Goal: Task Accomplishment & Management: Manage account settings

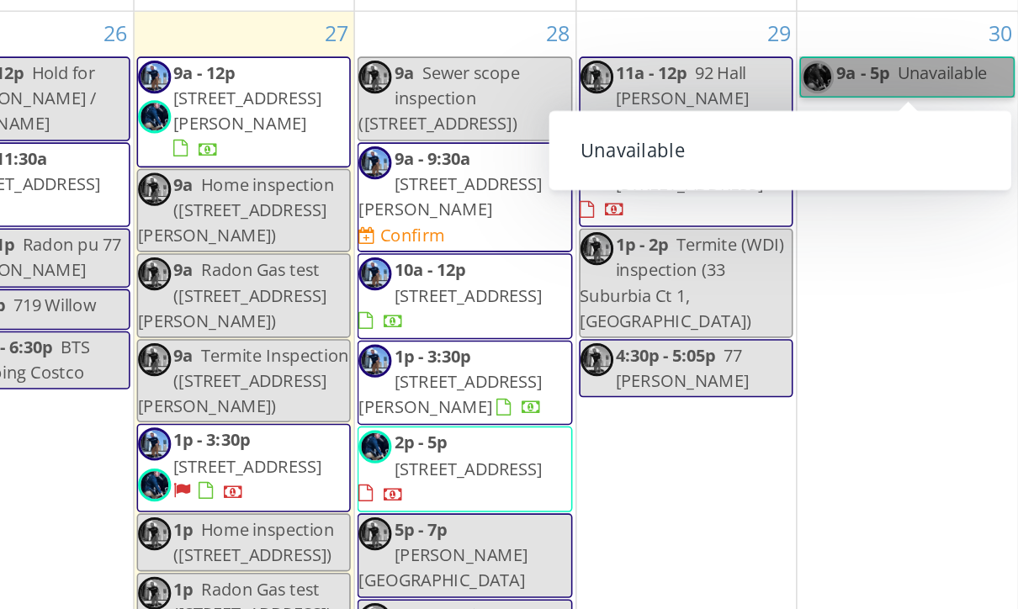
click at [858, 117] on link "9a - 5p Unavailable" at bounding box center [926, 130] width 137 height 26
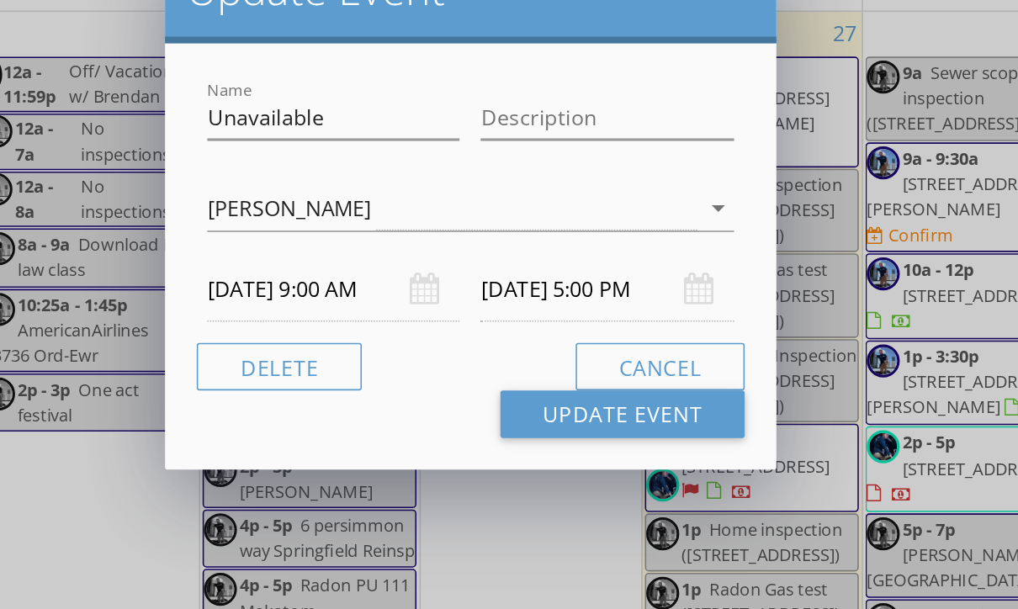
click at [472, 204] on icon "arrow_drop_down" at bounding box center [482, 214] width 20 height 20
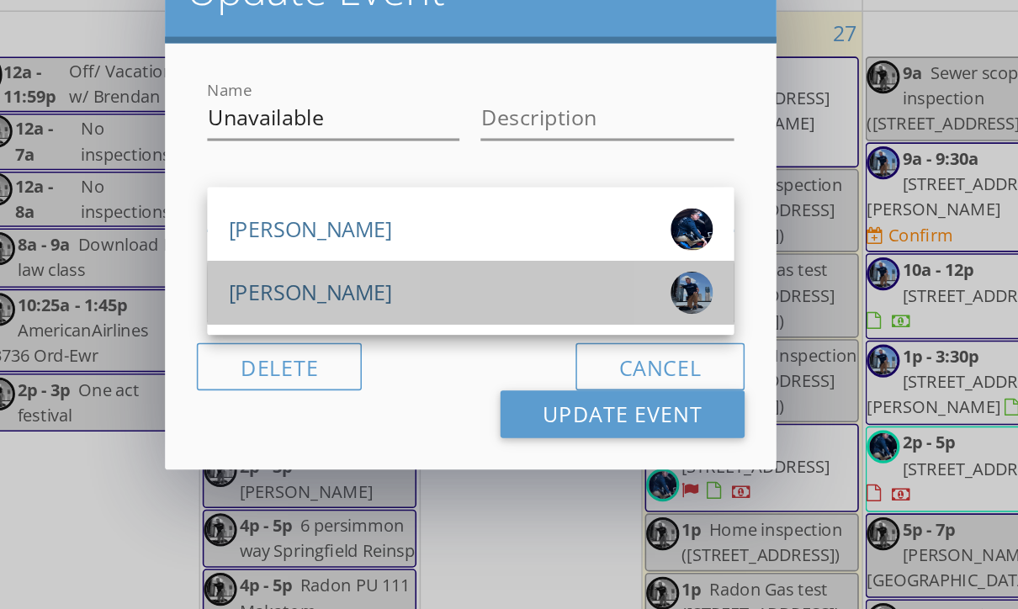
click at [312, 254] on div "[PERSON_NAME]" at bounding box center [324, 267] width 309 height 27
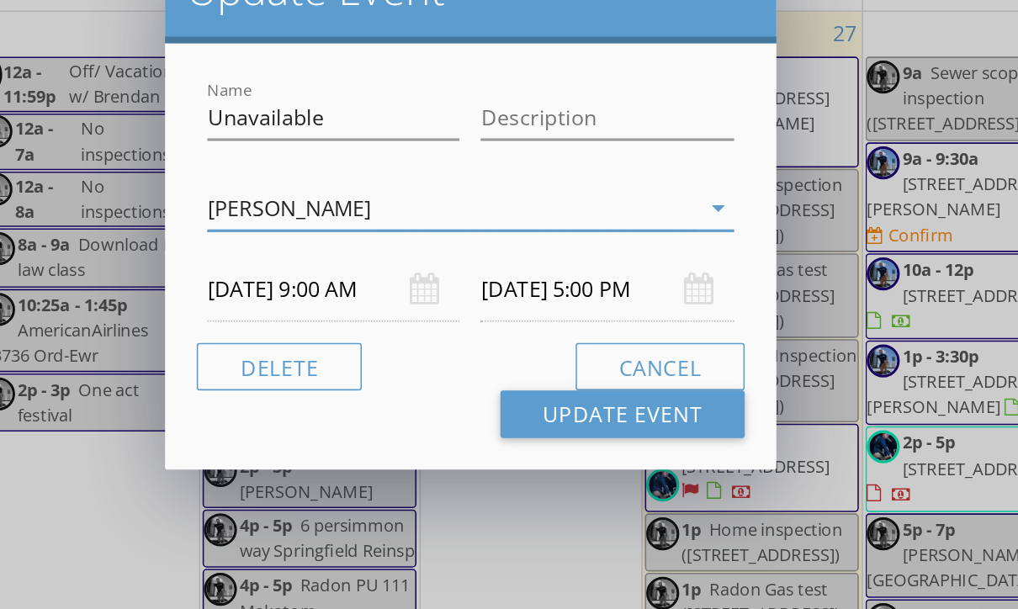
click at [421, 200] on div "[PERSON_NAME]" at bounding box center [312, 214] width 312 height 28
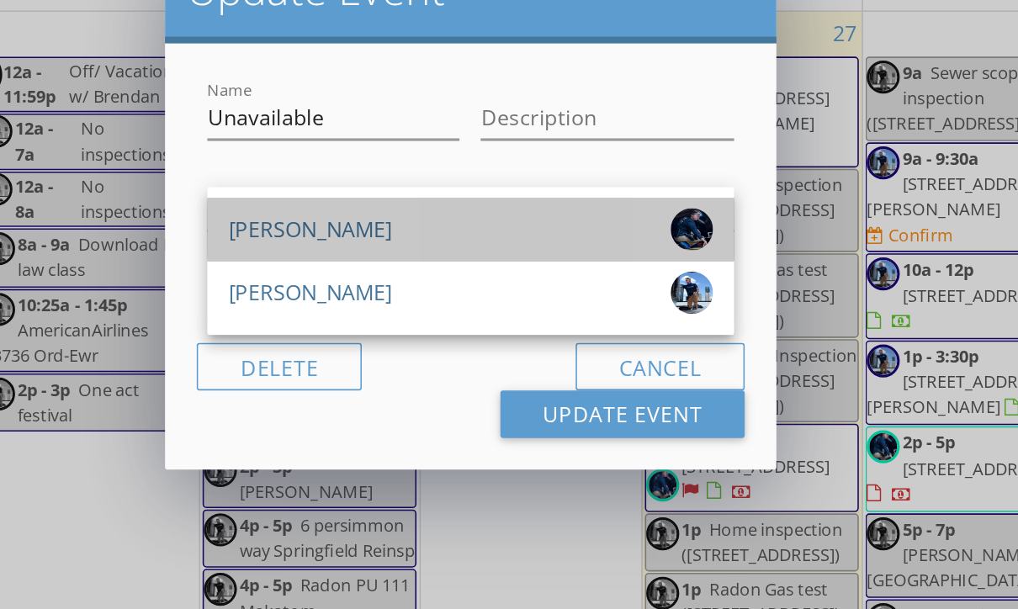
click at [289, 214] on div "[PERSON_NAME]" at bounding box center [324, 227] width 309 height 27
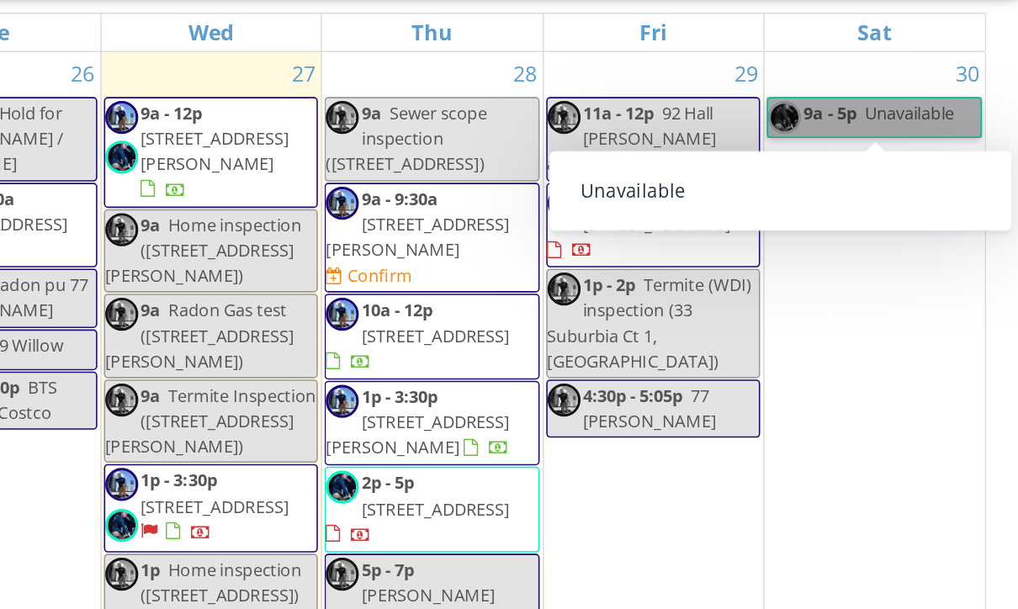
click at [858, 117] on link "9a - 5p Unavailable" at bounding box center [926, 130] width 137 height 26
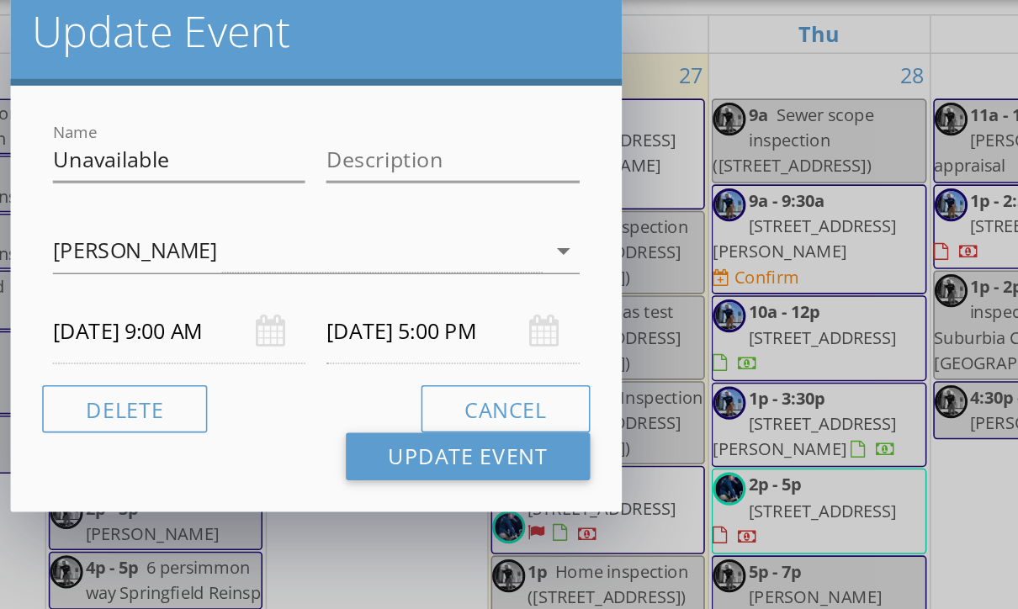
click at [472, 204] on icon "arrow_drop_down" at bounding box center [482, 214] width 20 height 20
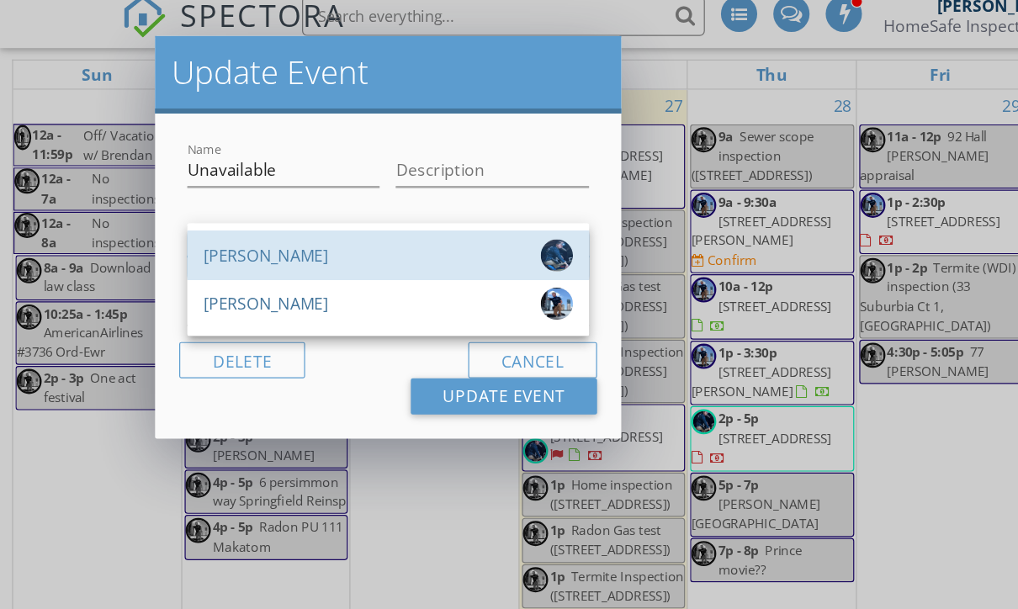
click at [371, 219] on div "[PERSON_NAME]" at bounding box center [324, 227] width 309 height 27
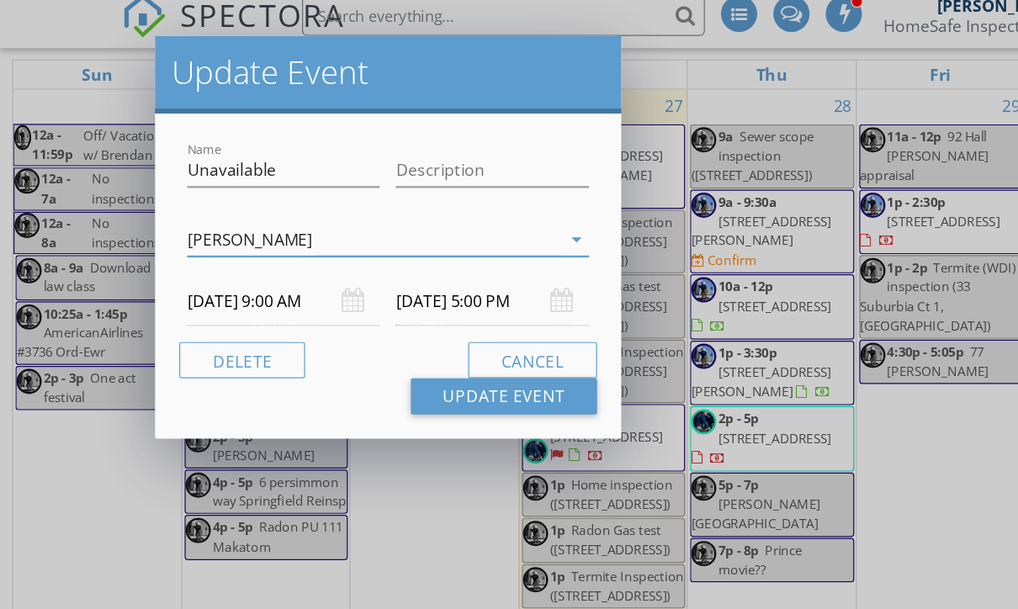
click at [475, 204] on icon "arrow_drop_down" at bounding box center [482, 214] width 20 height 20
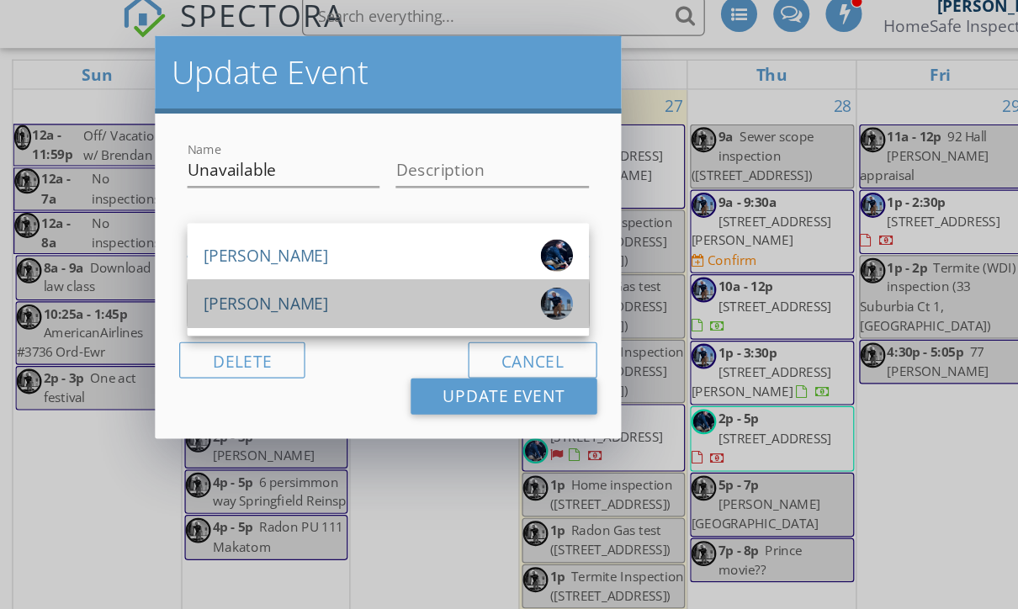
click at [237, 254] on div "[PERSON_NAME]" at bounding box center [222, 267] width 104 height 27
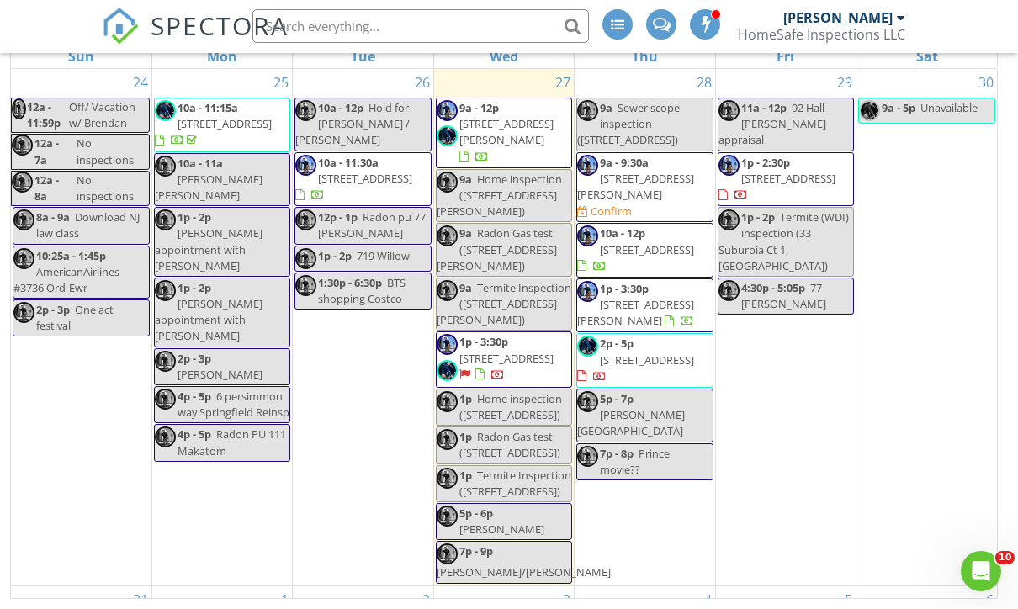
scroll to position [241, 0]
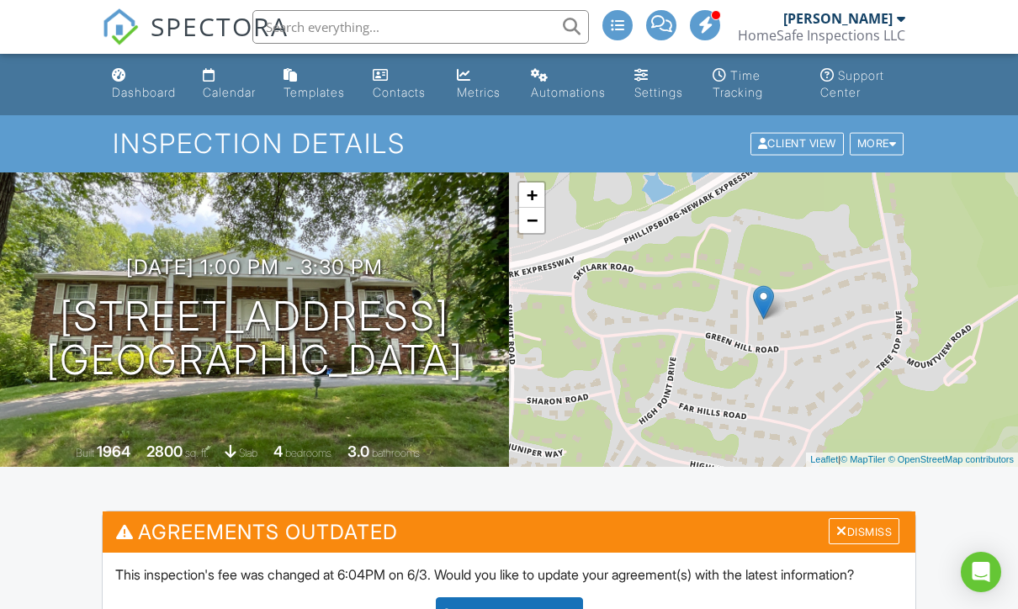
click at [151, 92] on div "Dashboard" at bounding box center [144, 92] width 64 height 14
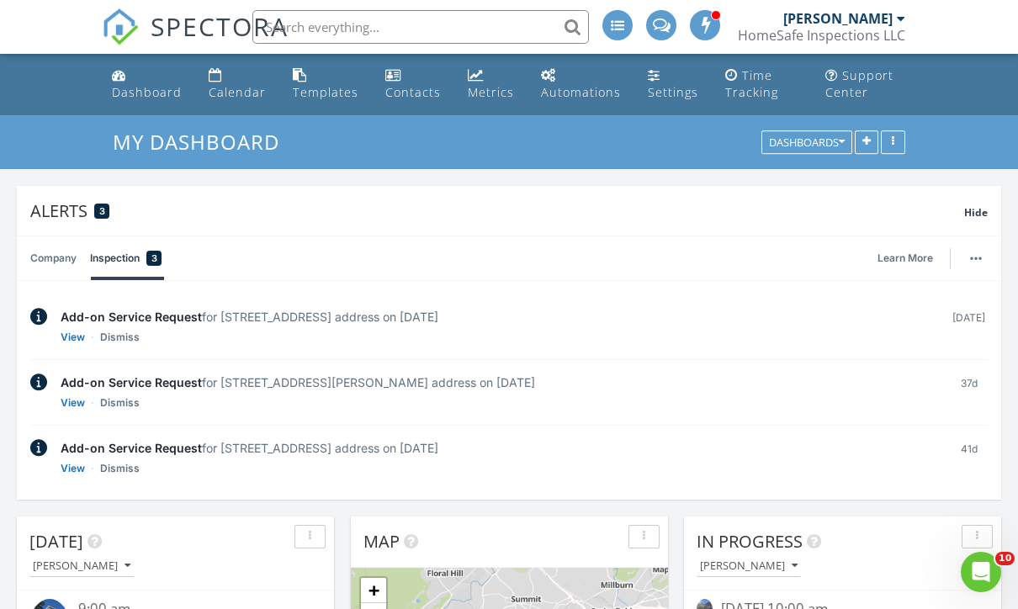
click at [670, 101] on link "Settings" at bounding box center [673, 85] width 64 height 48
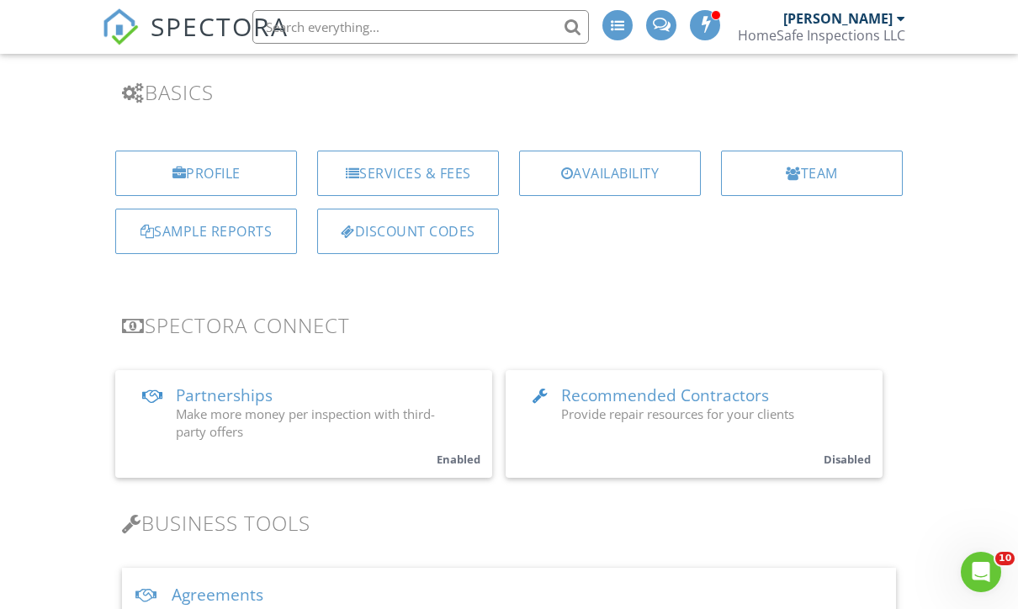
click at [629, 178] on div "Availability" at bounding box center [610, 173] width 182 height 45
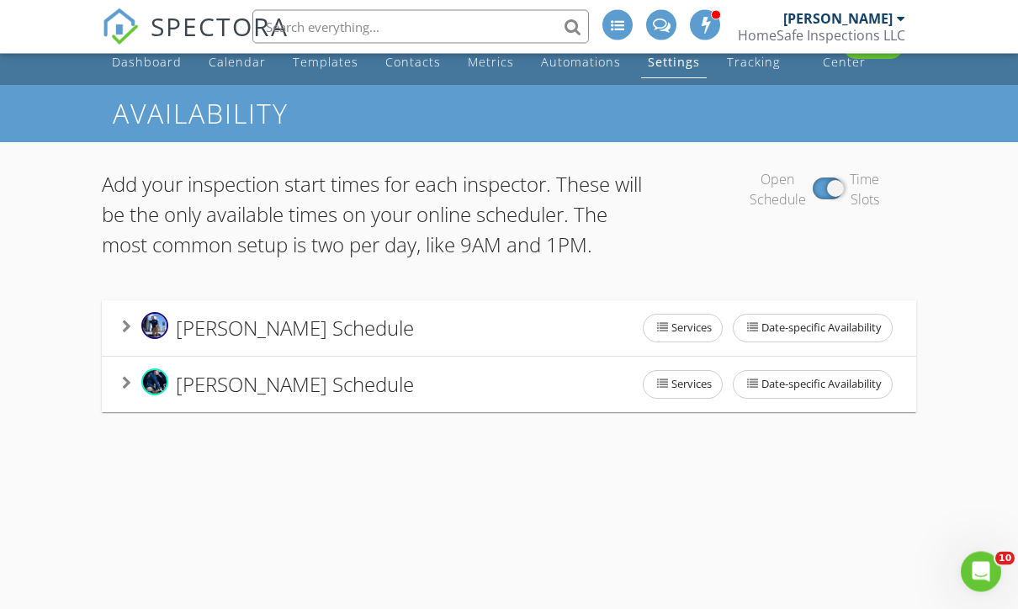
scroll to position [29, 0]
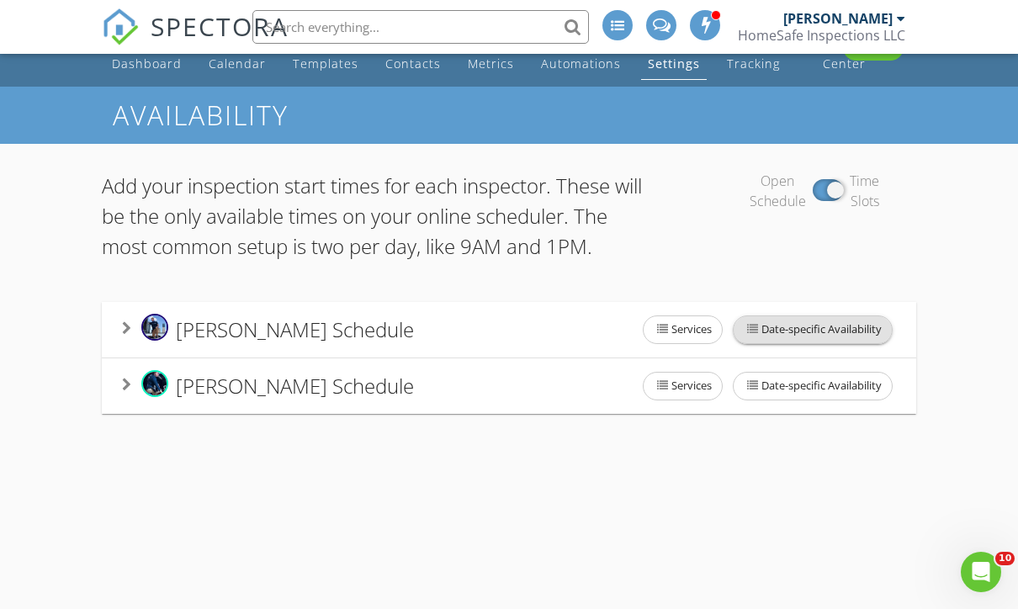
click at [830, 338] on span "Date-specific Availability" at bounding box center [812, 329] width 158 height 27
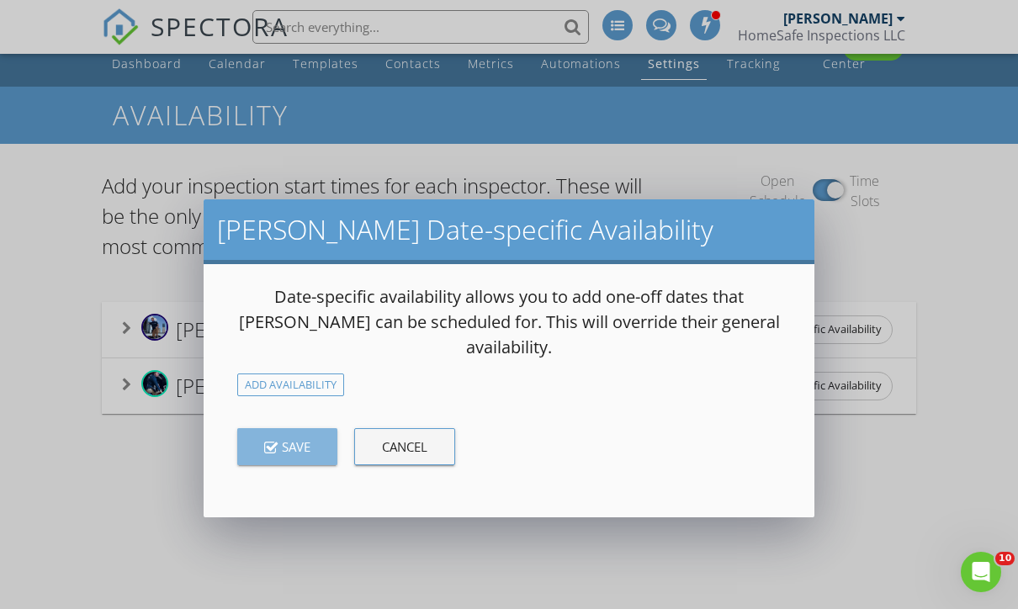
scroll to position [56, 0]
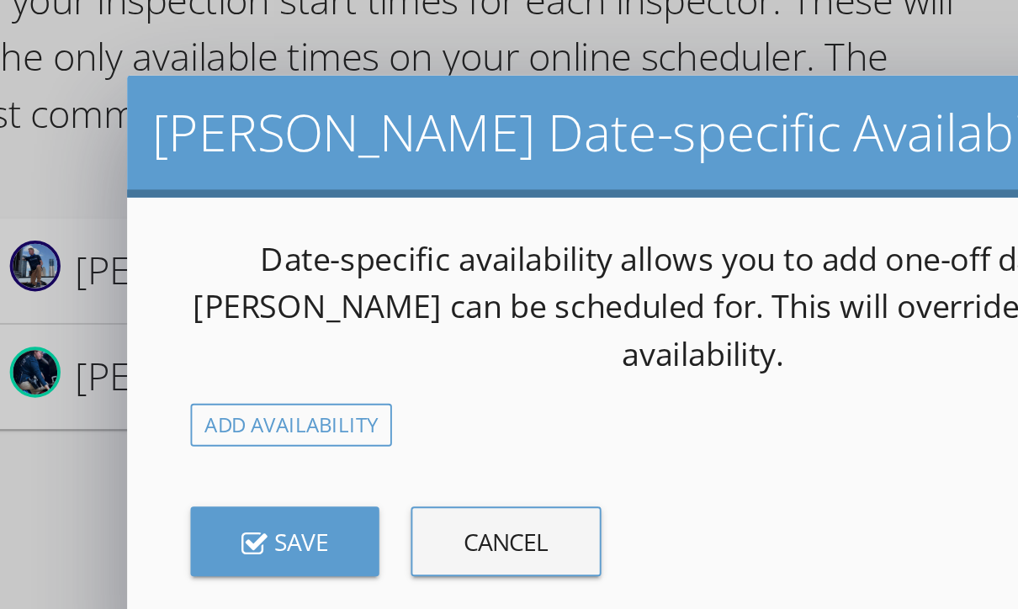
click at [237, 373] on div "Add Availability" at bounding box center [290, 384] width 107 height 23
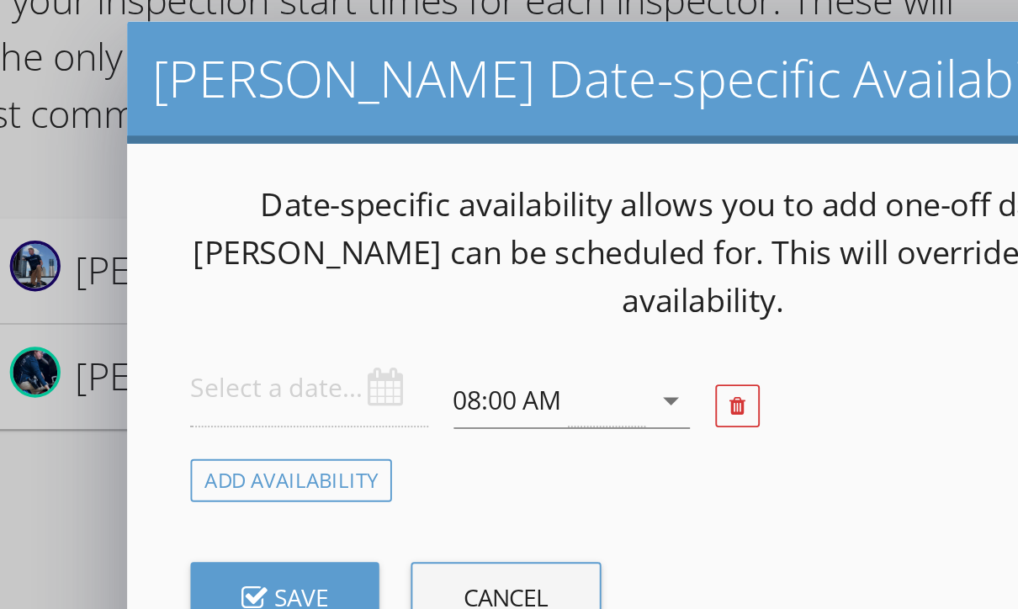
click at [237, 345] on input "text" at bounding box center [300, 365] width 126 height 41
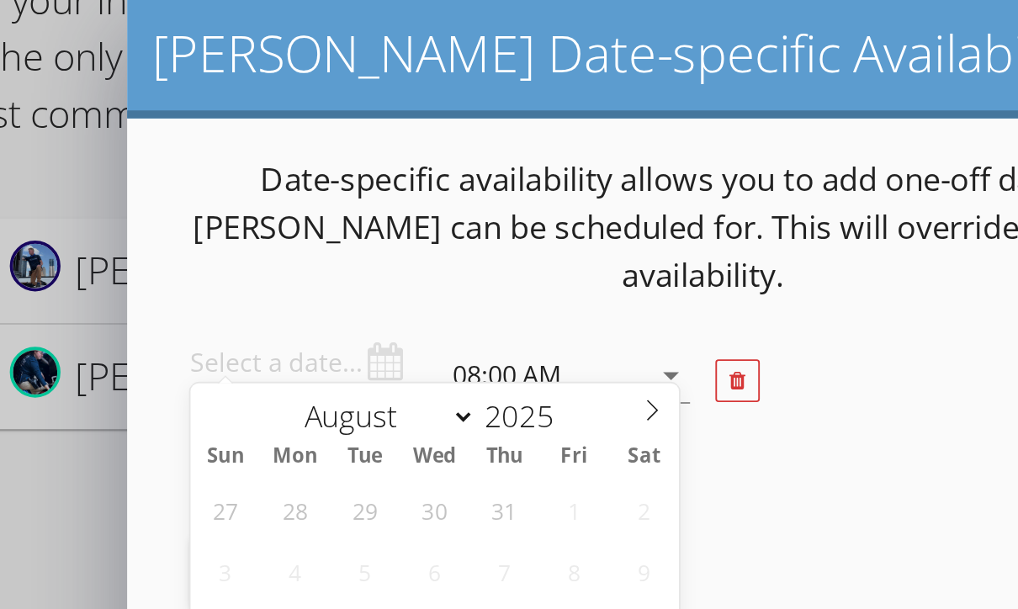
scroll to position [13, 0]
click at [468, 363] on span at bounding box center [482, 375] width 29 height 24
select select "8"
type input "[DATE]"
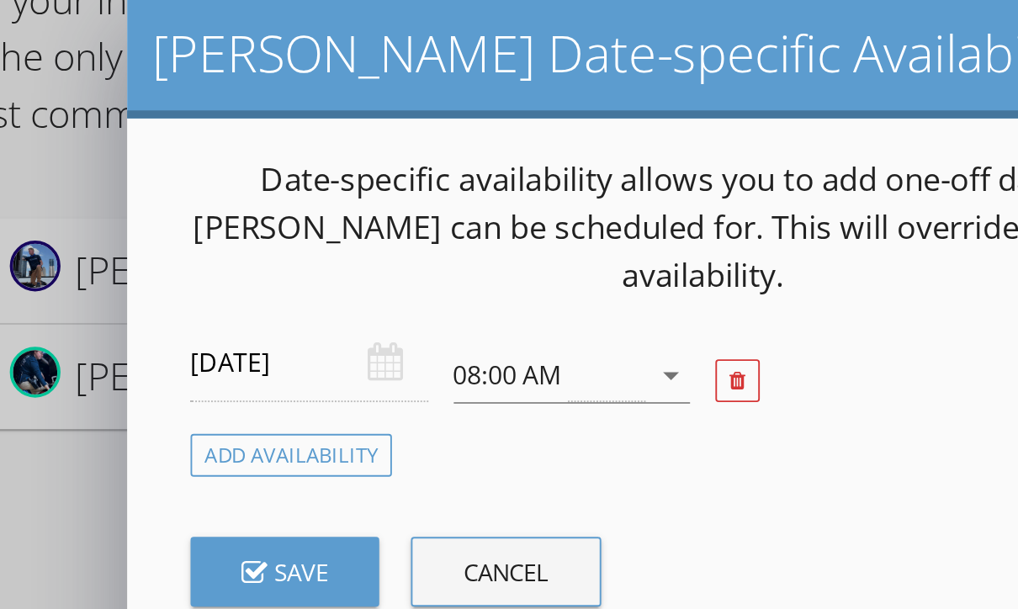
click at [377, 345] on div "08:00 AM" at bounding box center [428, 359] width 103 height 28
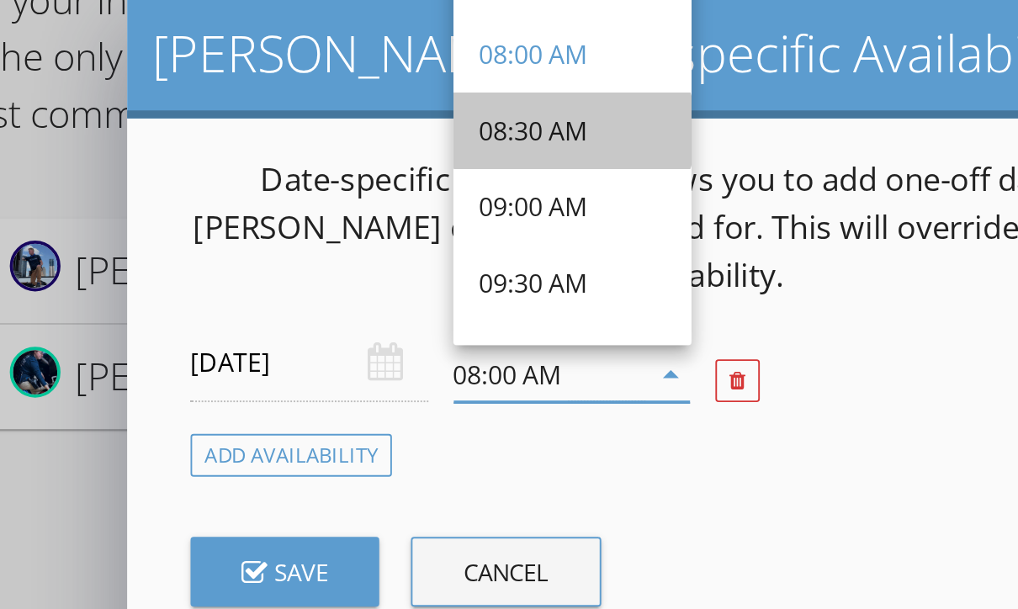
scroll to position [89, 0]
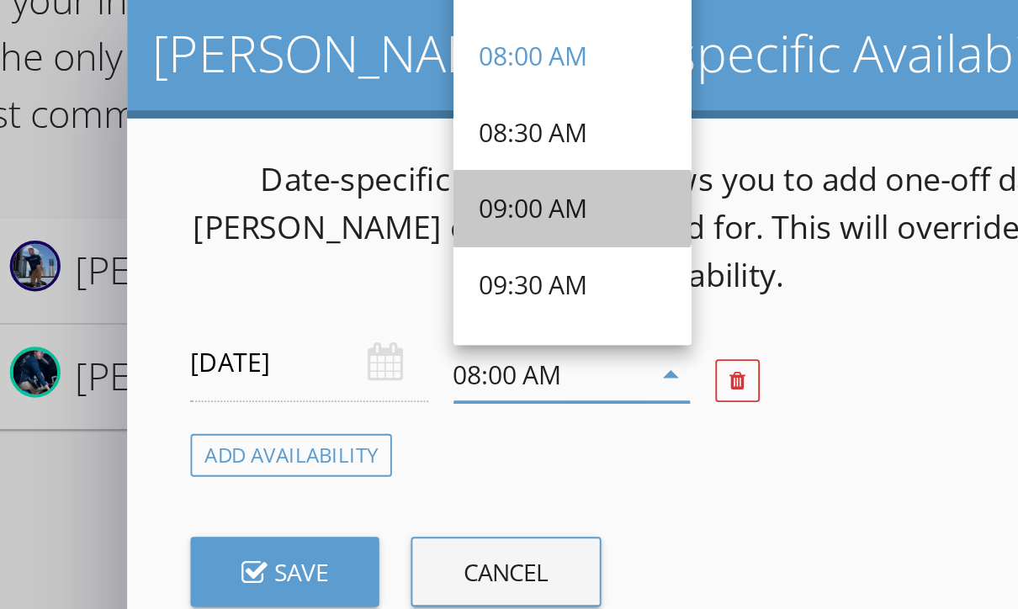
click at [390, 260] on div "09:00 AM" at bounding box center [439, 270] width 99 height 20
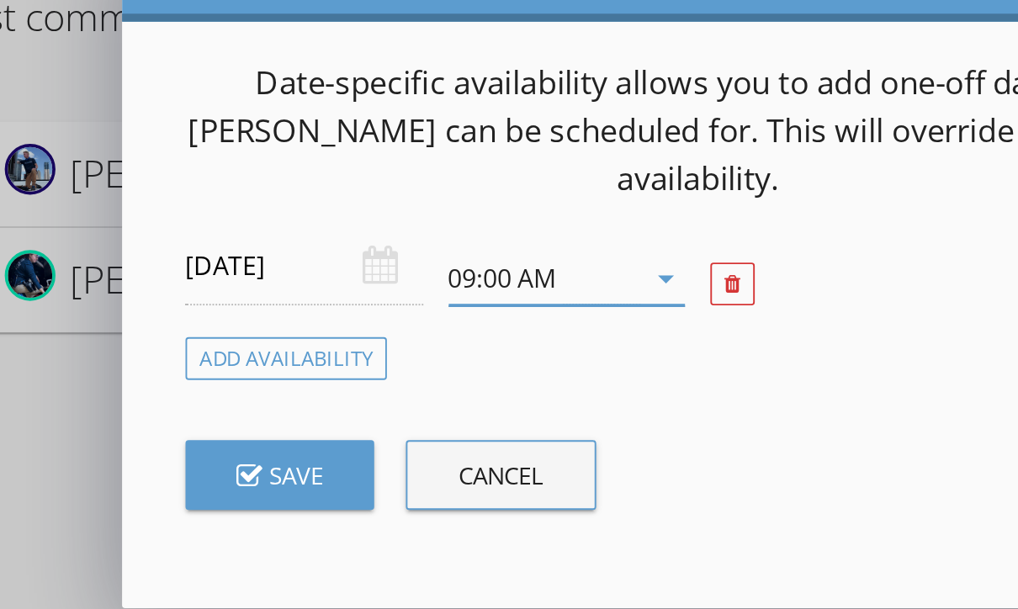
click at [482, 348] on icon "arrow_drop_down" at bounding box center [492, 358] width 20 height 20
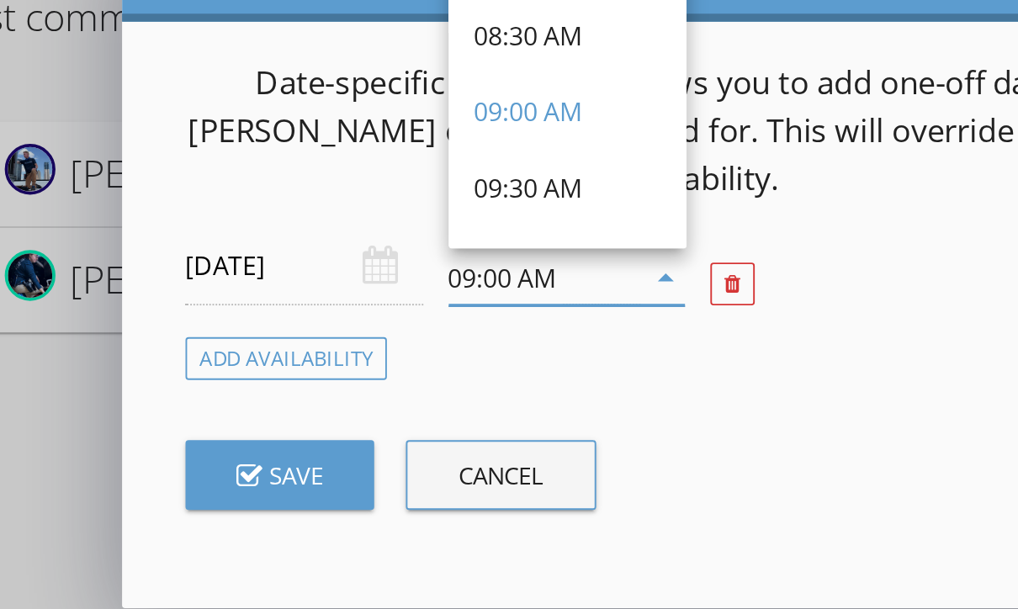
click at [488, 389] on div "Add Availability" at bounding box center [509, 400] width 570 height 23
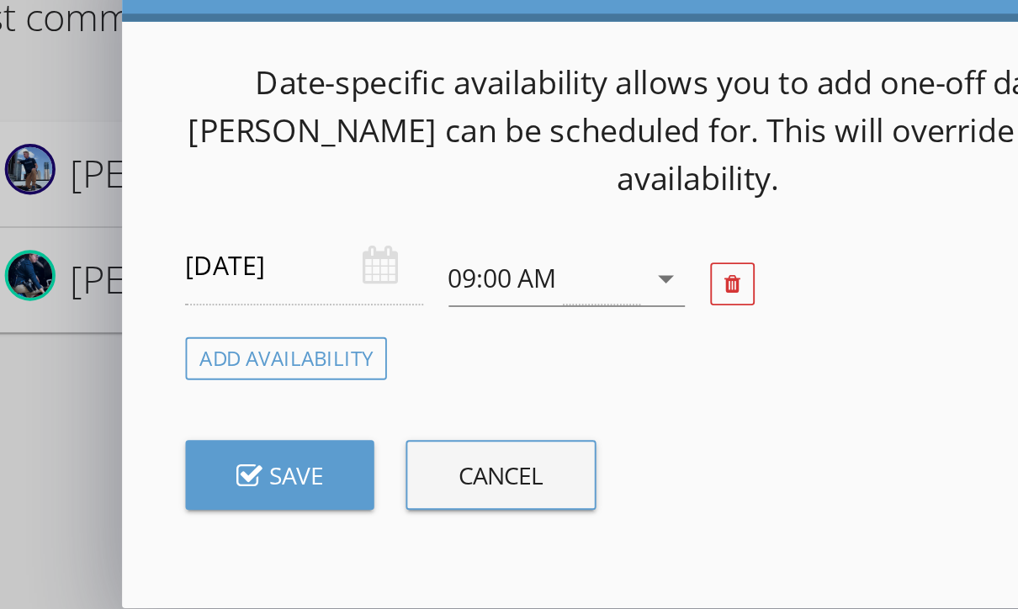
click at [237, 389] on div "Add Availability" at bounding box center [290, 400] width 107 height 23
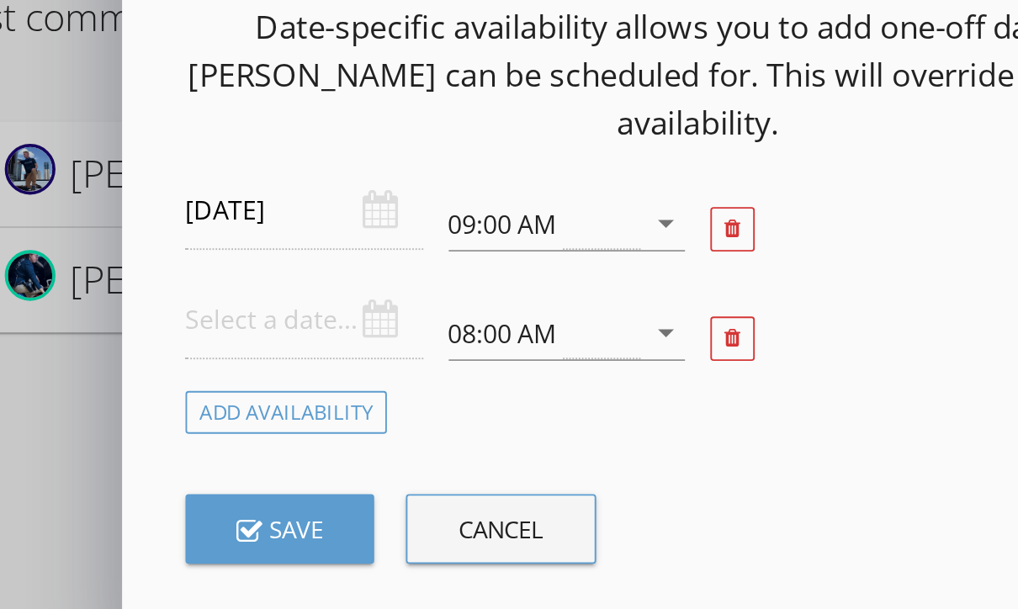
click at [237, 360] on div at bounding box center [300, 380] width 126 height 41
click at [177, 151] on body "SPECTORA Terry Darling HomeSafe Inspections LLC Role: Inspector Change Role Das…" at bounding box center [509, 306] width 1018 height 724
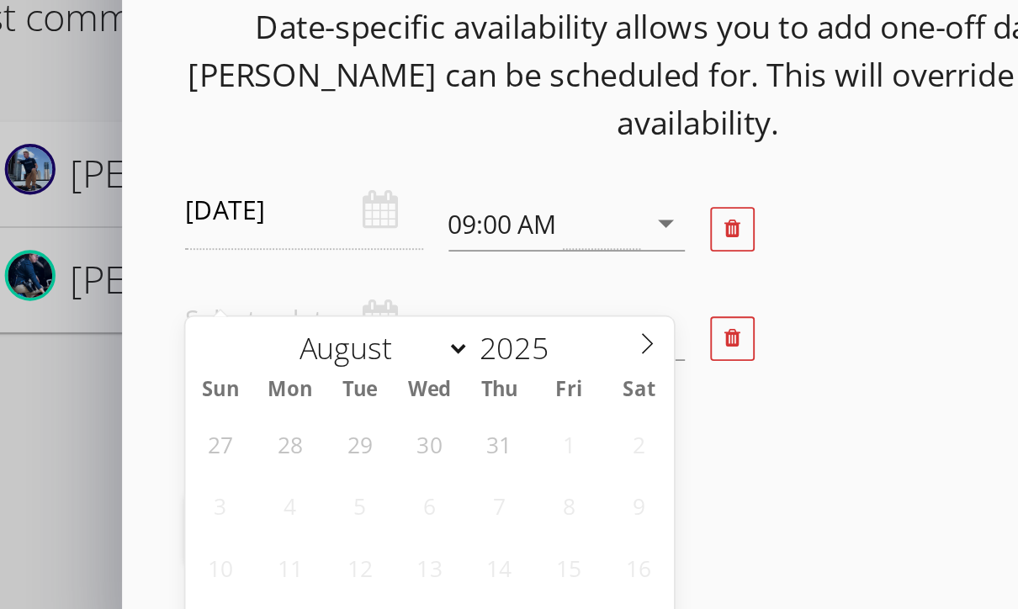
click at [468, 378] on span at bounding box center [482, 390] width 29 height 24
select select "8"
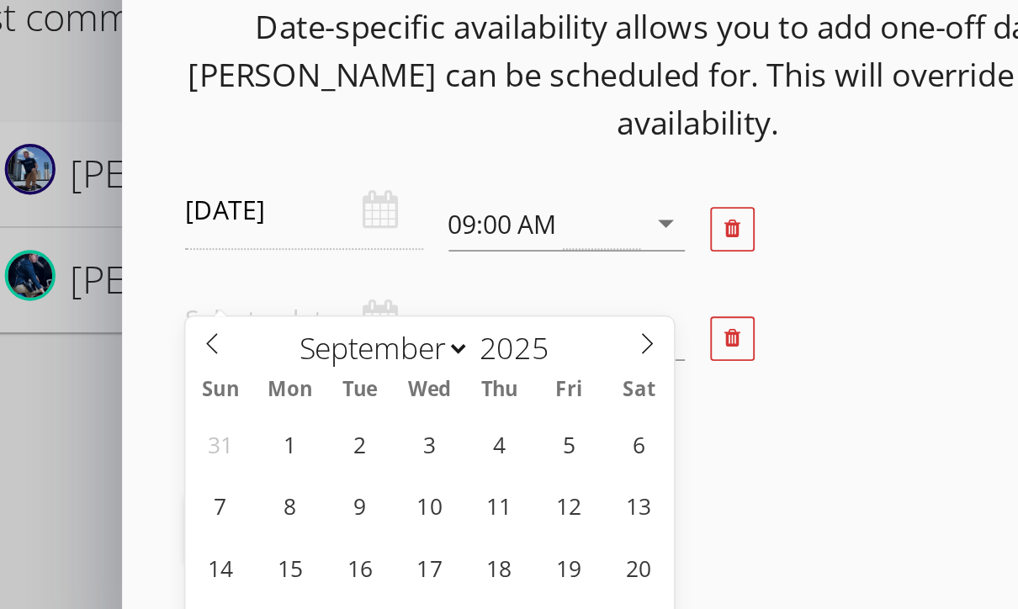
type input "2025-09-08"
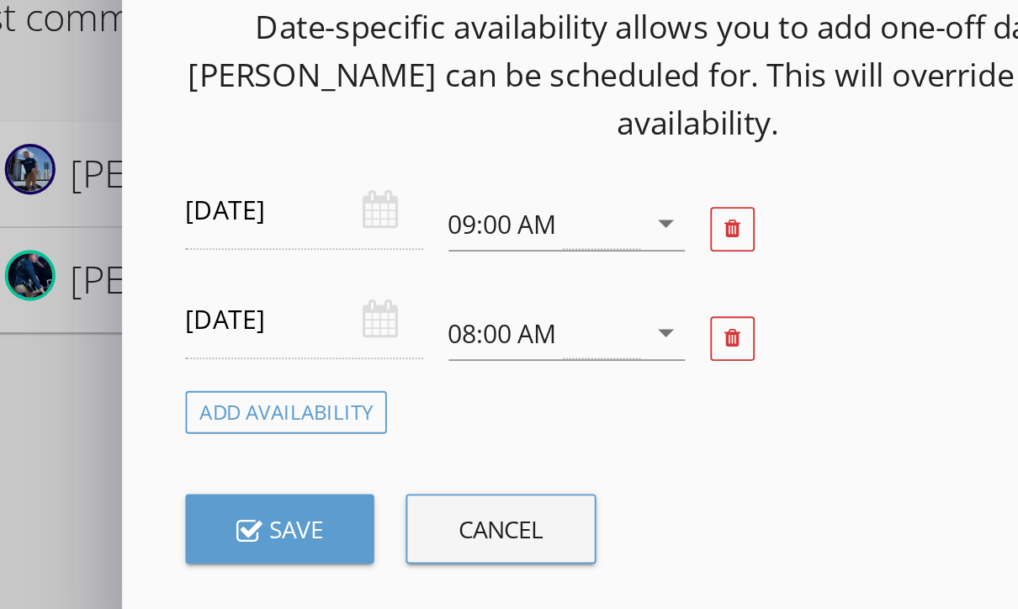
click at [377, 373] on div "08:00 AM" at bounding box center [428, 387] width 103 height 28
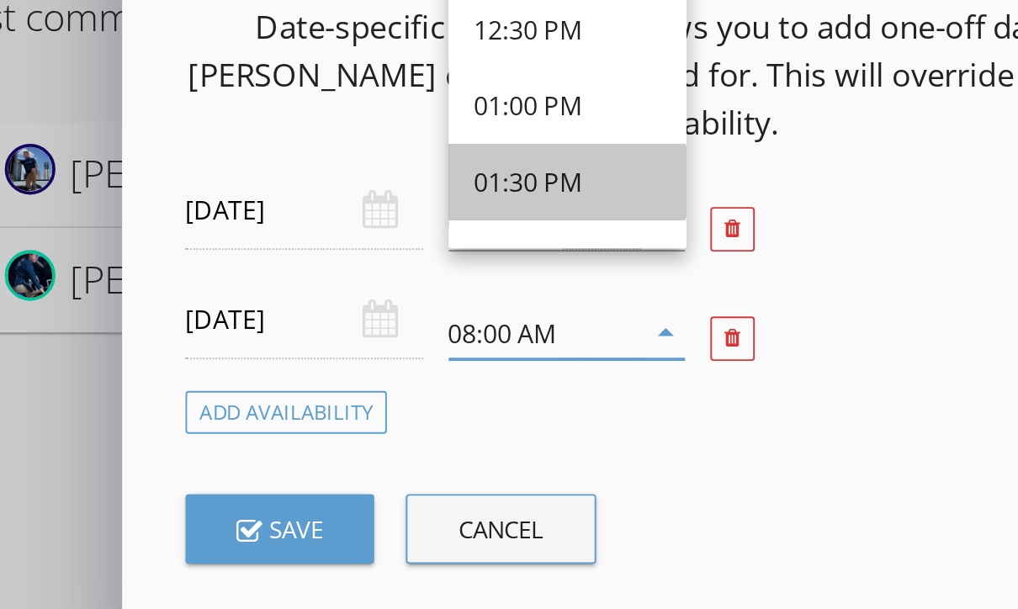
scroll to position [415, 0]
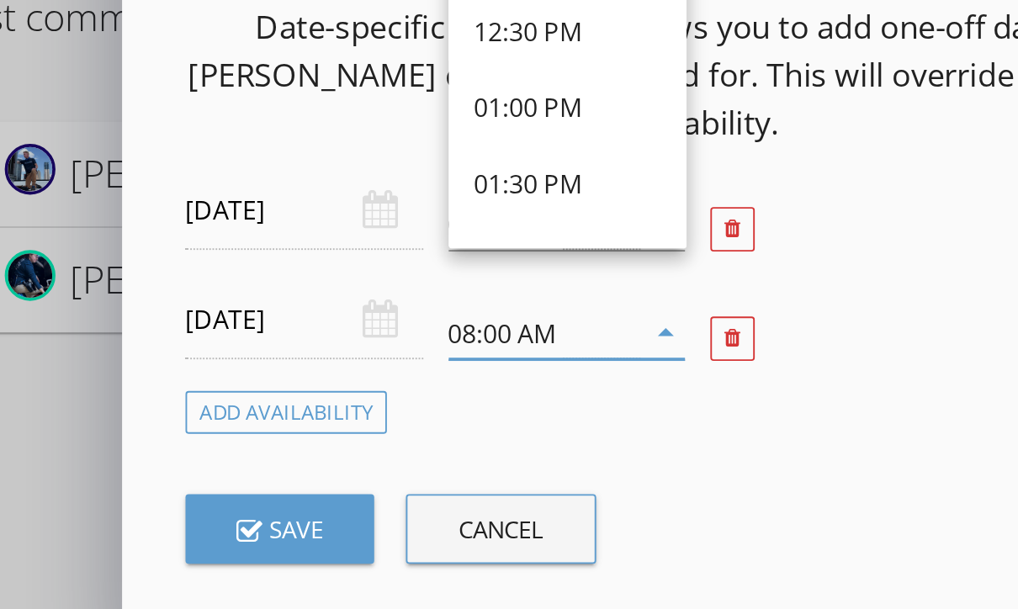
click at [509, 360] on div at bounding box center [579, 389] width 140 height 58
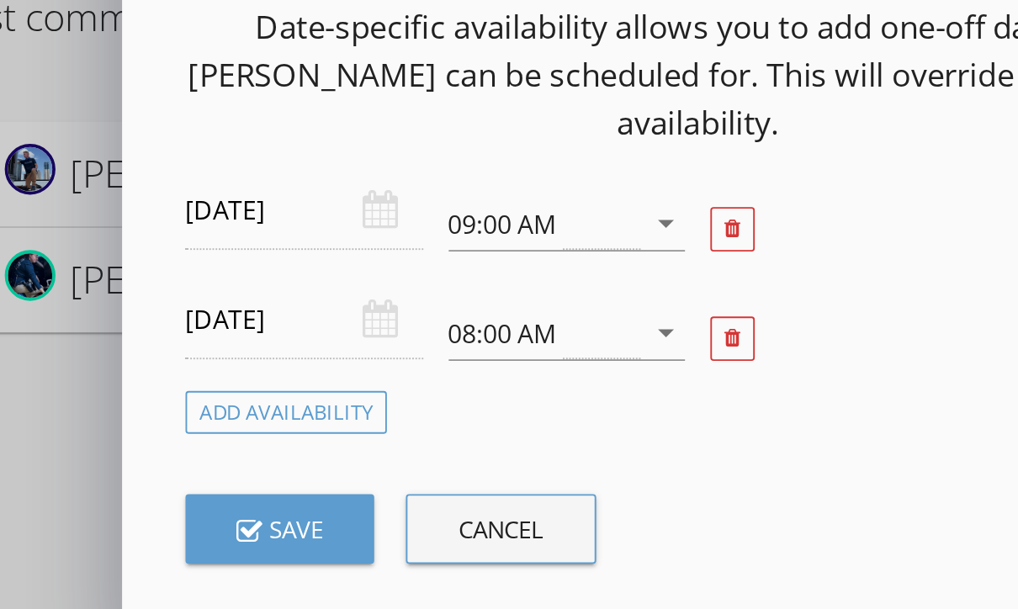
click at [516, 378] on div at bounding box center [528, 390] width 24 height 24
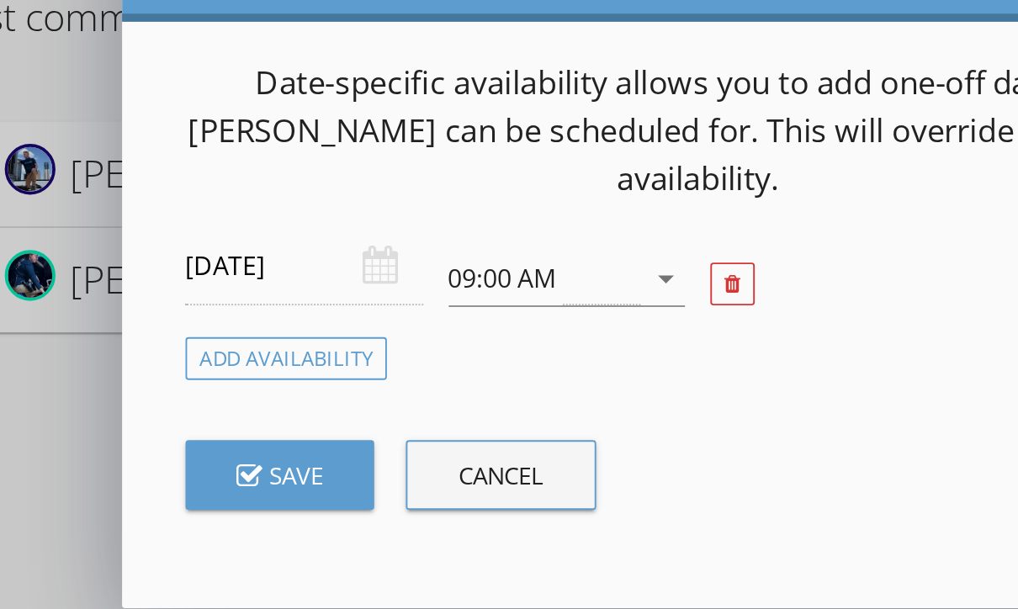
click at [516, 350] on div at bounding box center [528, 362] width 24 height 24
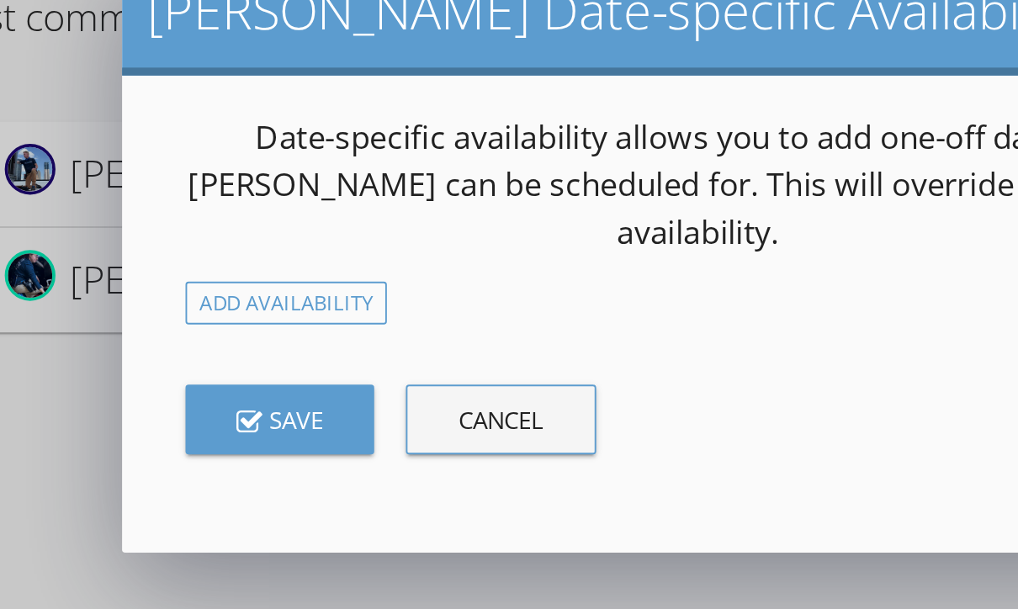
click at [382, 424] on div "Cancel" at bounding box center [404, 433] width 45 height 19
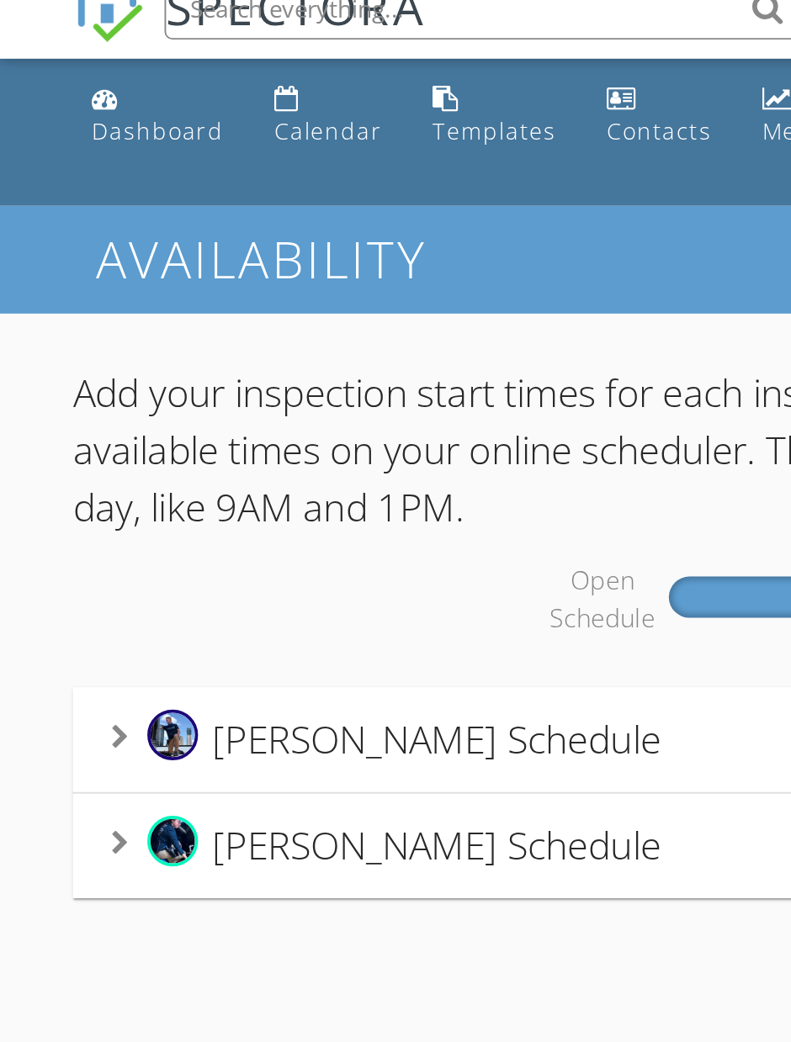
scroll to position [0, 0]
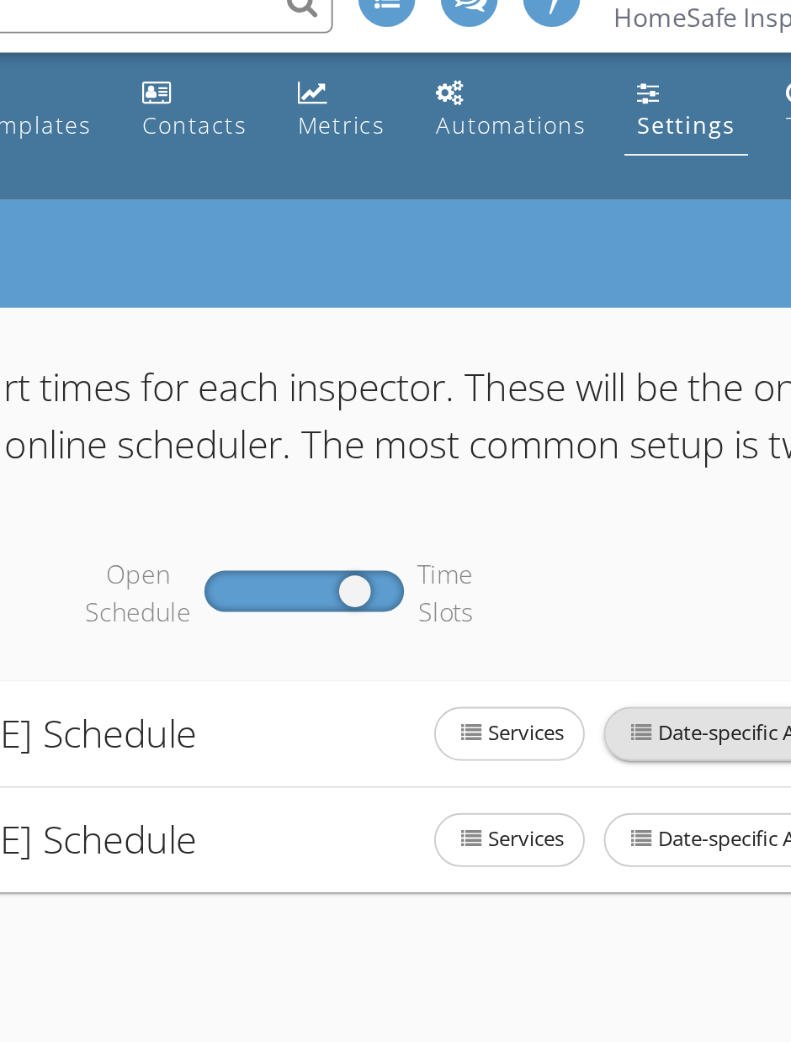
click at [569, 402] on span "Date-specific Availability" at bounding box center [648, 415] width 158 height 27
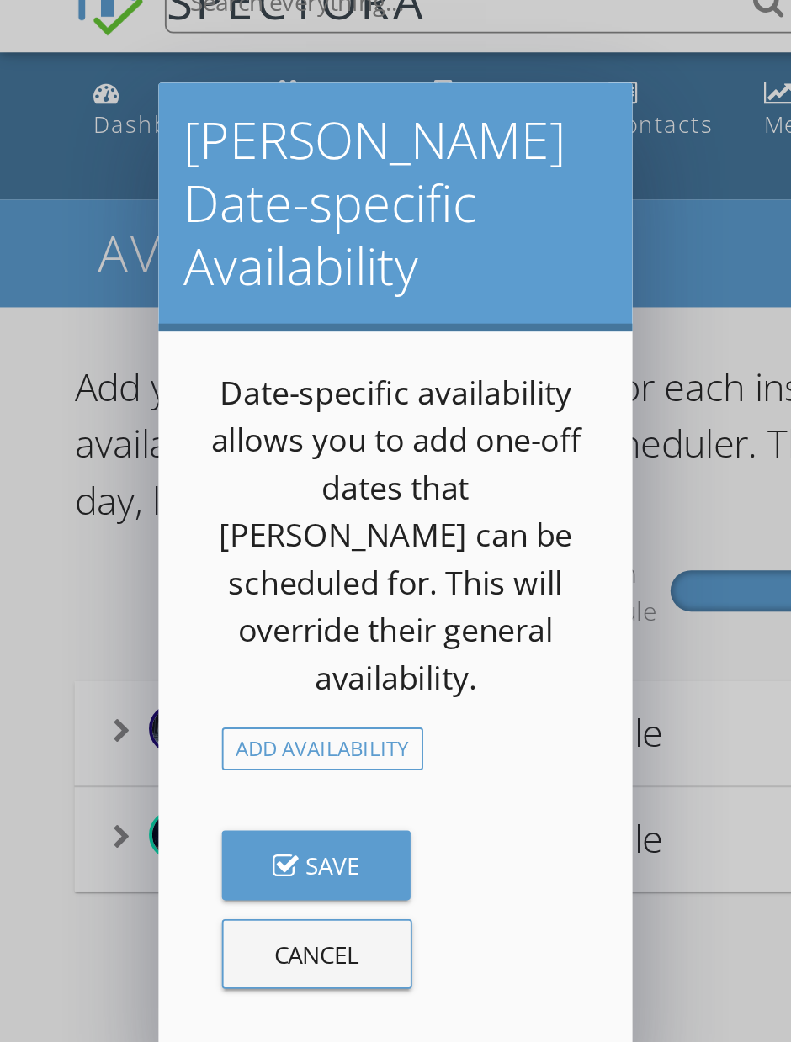
click at [193, 412] on div "Add Availability" at bounding box center [171, 423] width 107 height 23
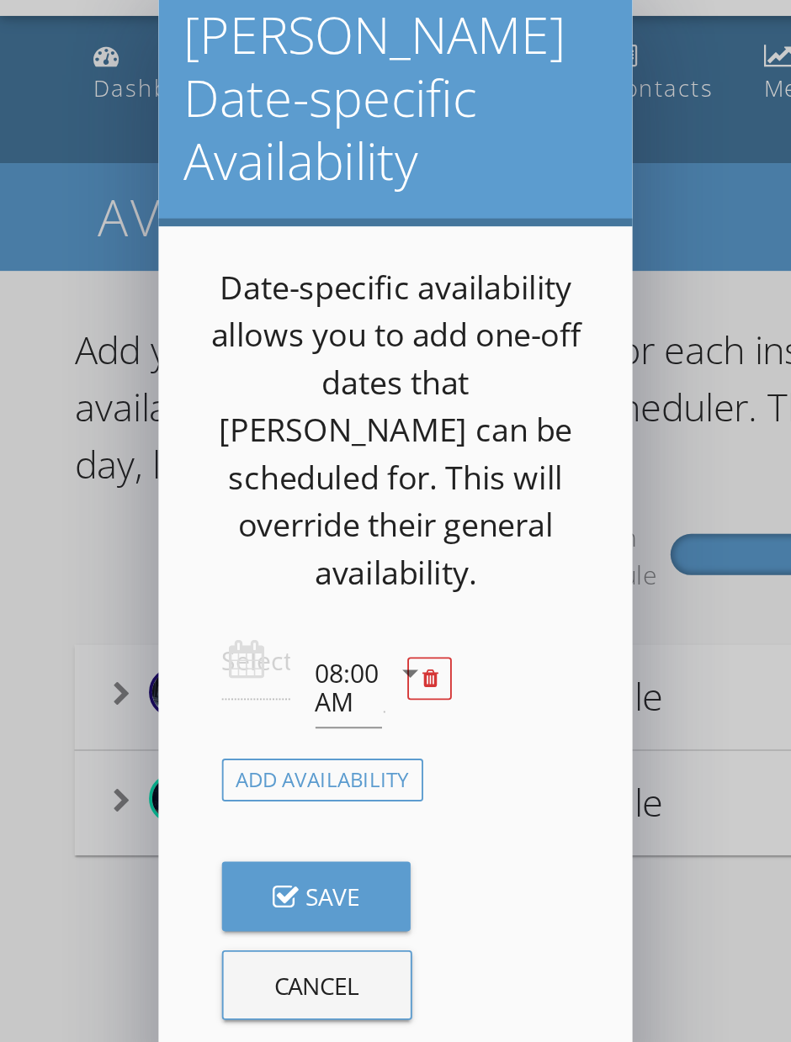
click at [190, 448] on div "Add Availability" at bounding box center [171, 459] width 107 height 23
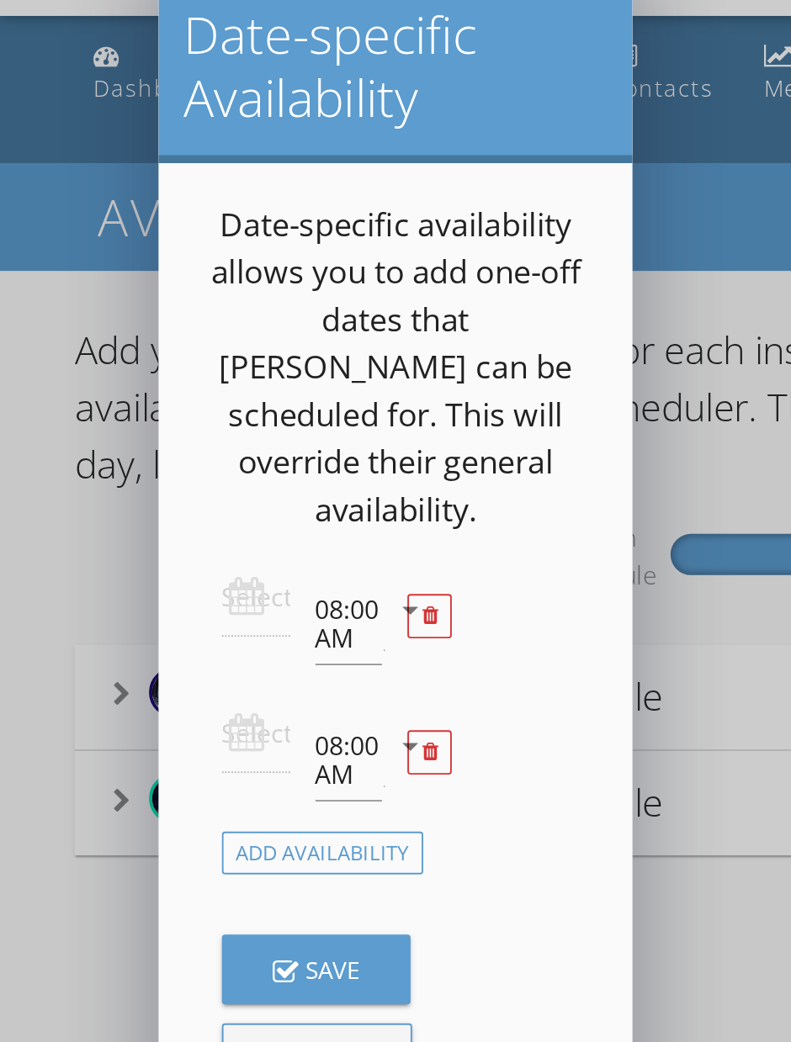
scroll to position [13, 0]
click at [133, 342] on div at bounding box center [136, 362] width 36 height 41
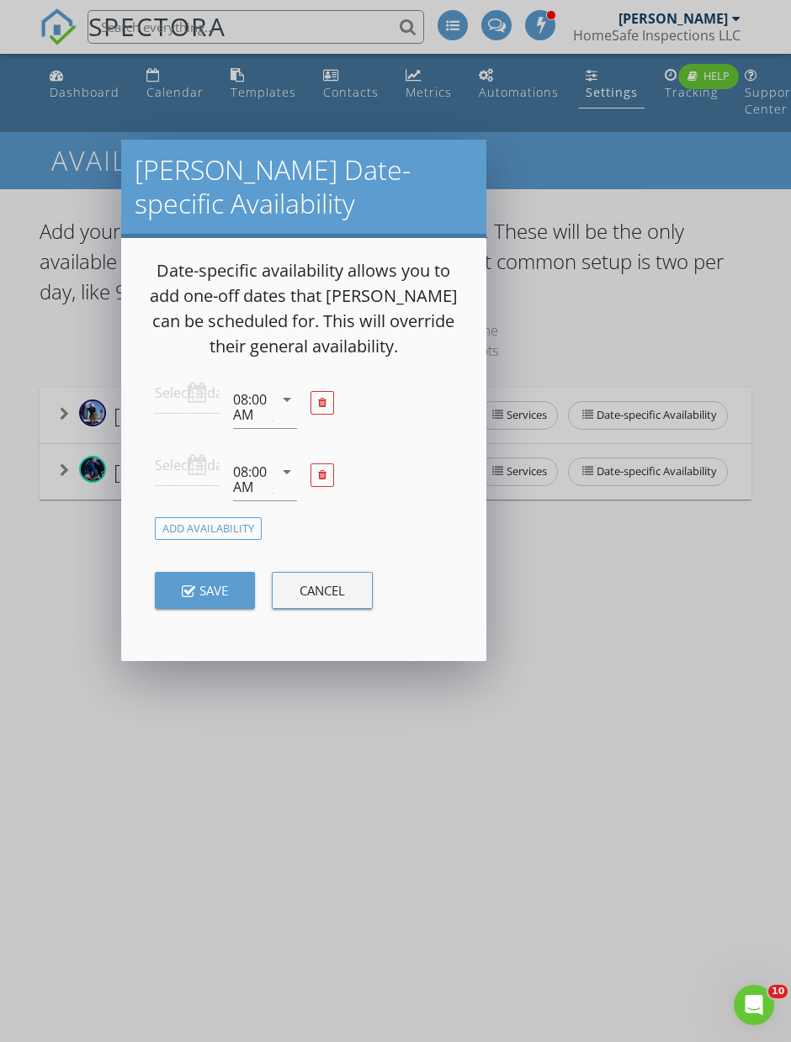
click at [207, 400] on body "SPECTORA Terry Darling HomeSafe Inspections LLC Role: Inspector Change Role Das…" at bounding box center [395, 587] width 791 height 1174
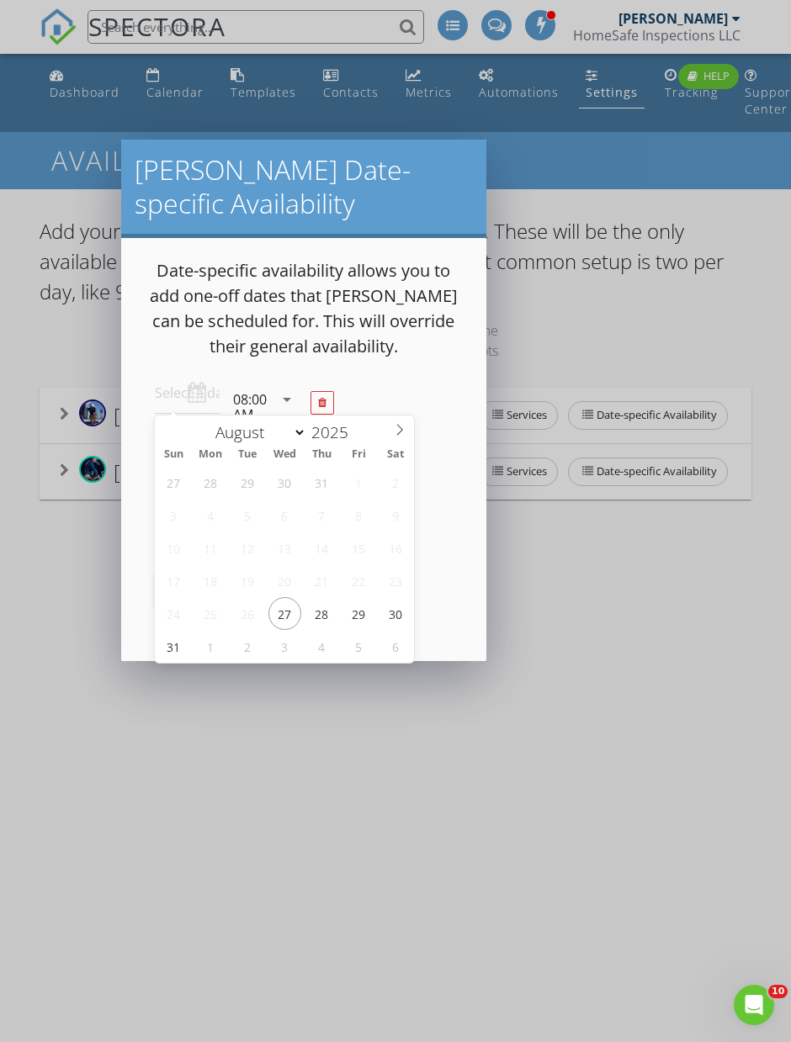
click at [412, 433] on span at bounding box center [399, 428] width 29 height 24
select select "8"
type input "2025-09-08"
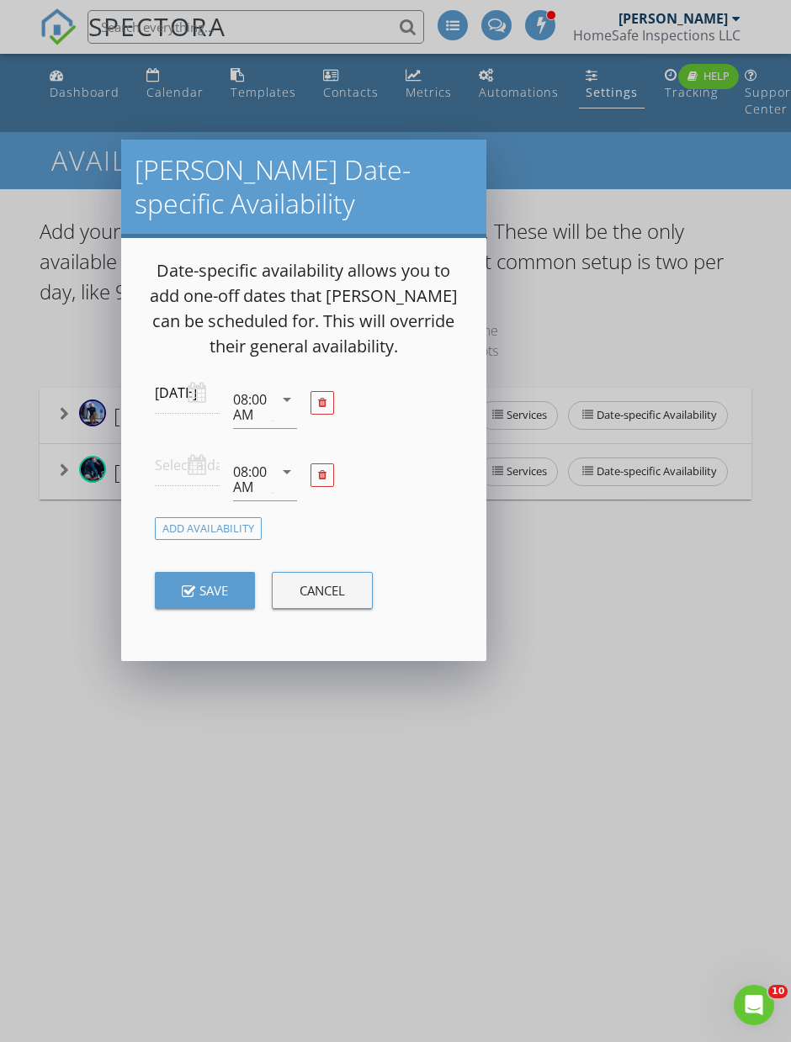
click at [256, 408] on div "08:00 AM" at bounding box center [251, 407] width 36 height 30
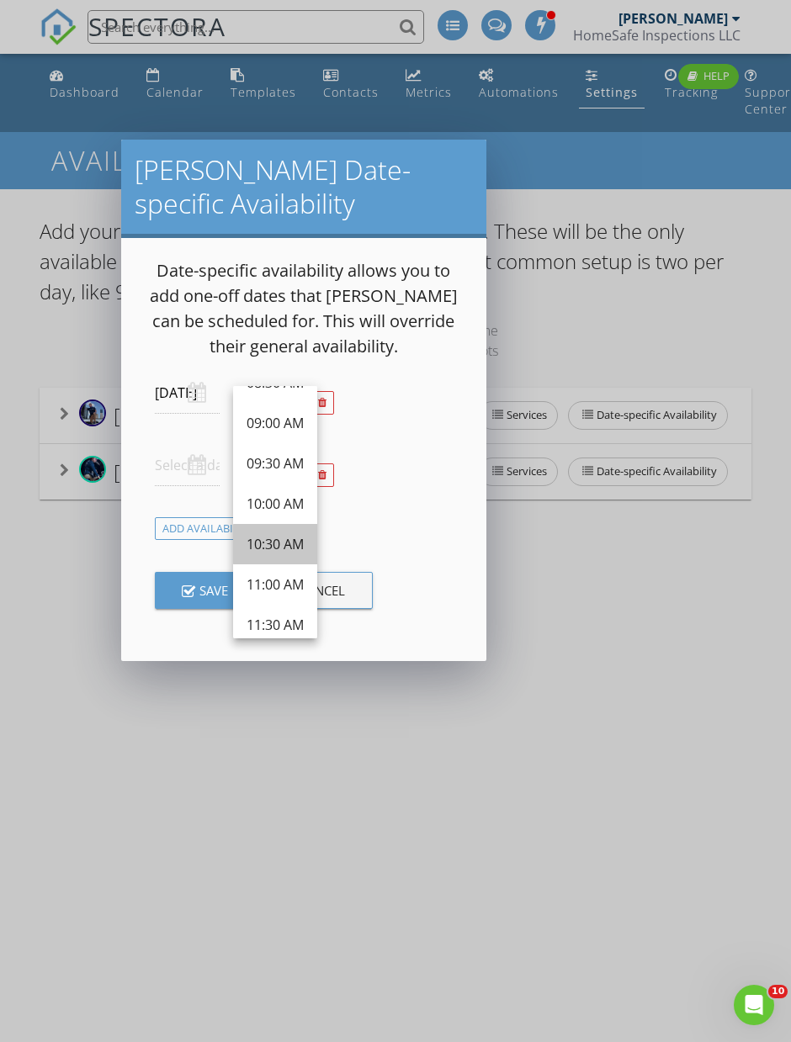
scroll to position [240, 0]
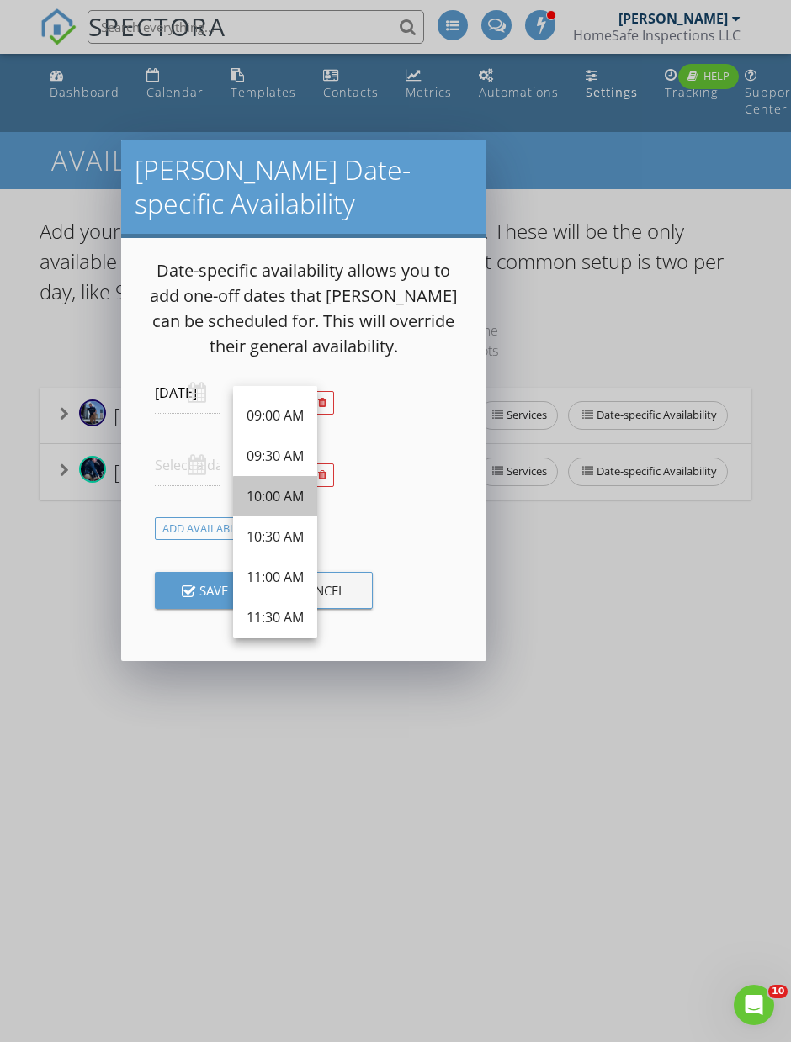
click at [277, 506] on div "10:00 AM" at bounding box center [274, 496] width 57 height 20
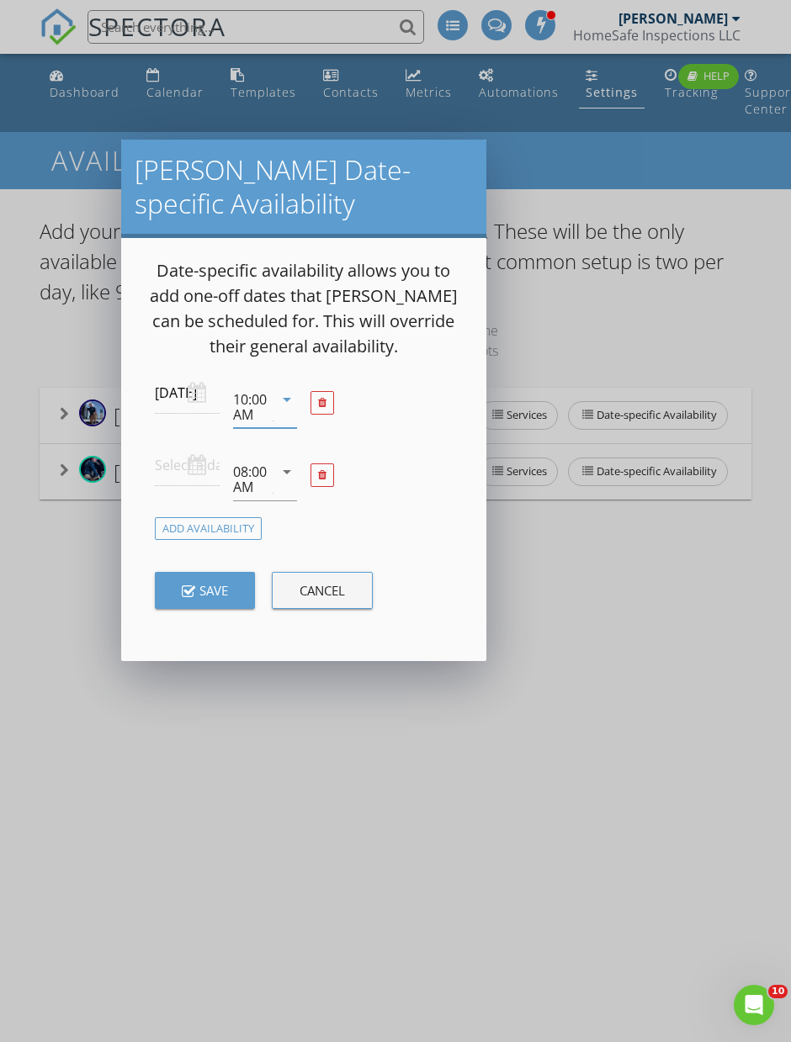
scroll to position [61, 0]
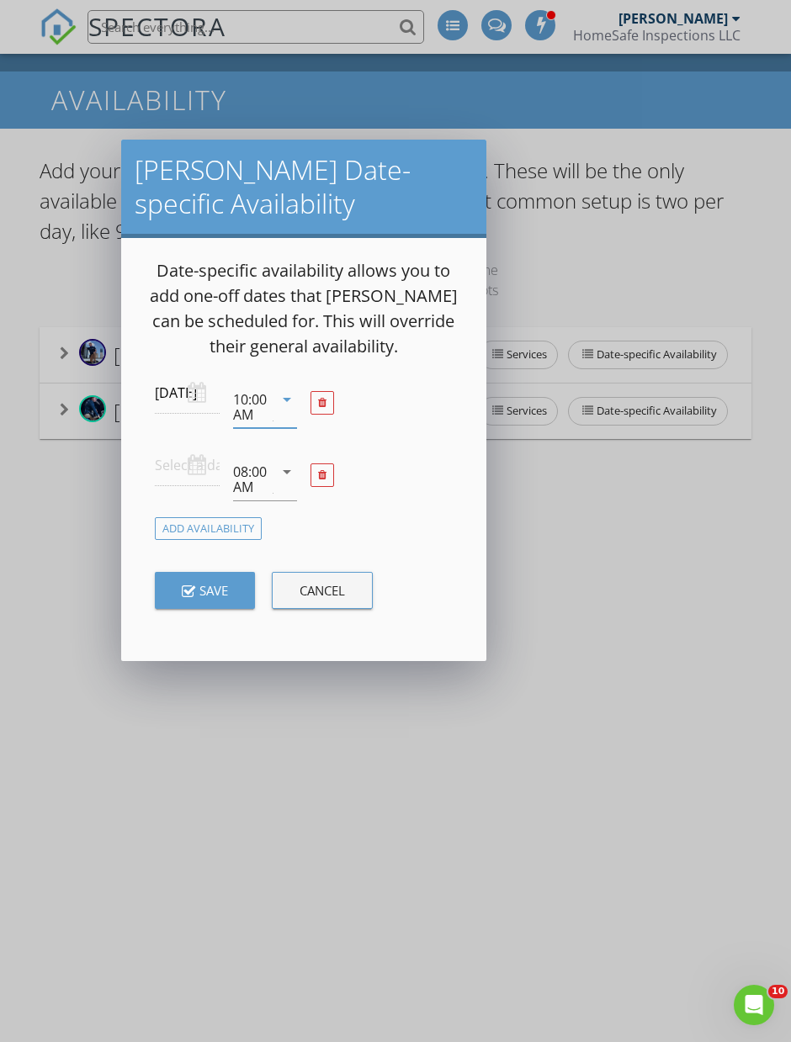
click at [186, 461] on input "text" at bounding box center [187, 465] width 64 height 41
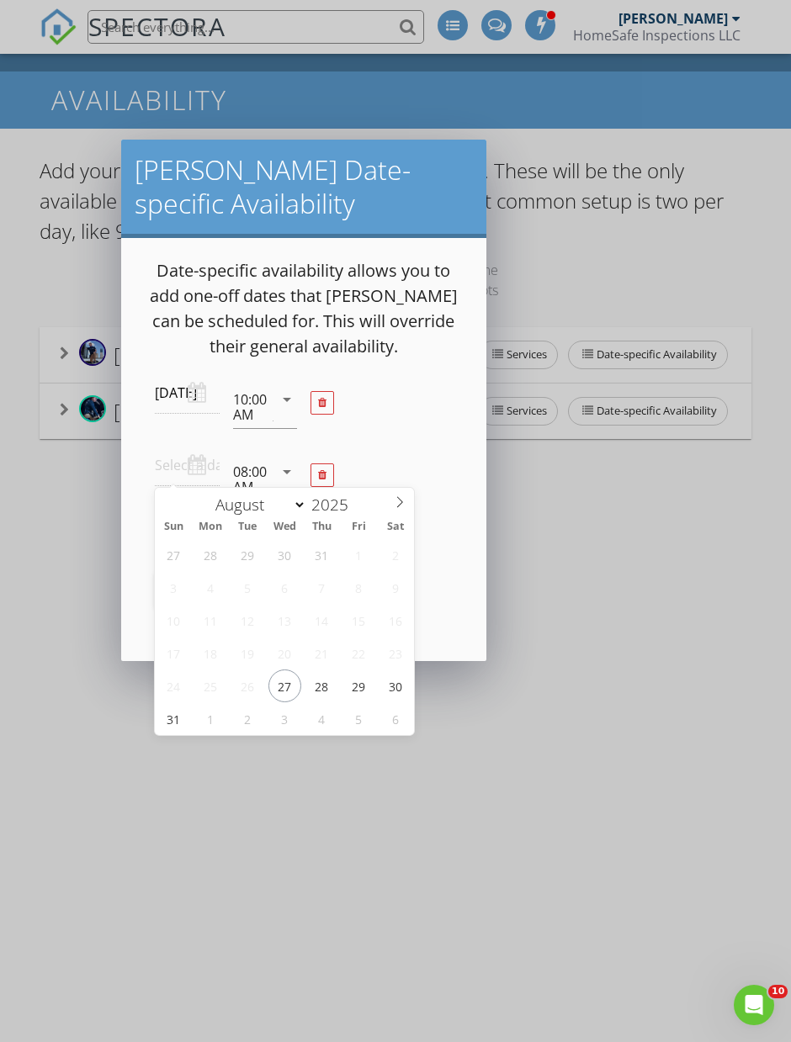
click at [385, 498] on span at bounding box center [399, 500] width 29 height 24
select select "8"
type input "2025-09-08"
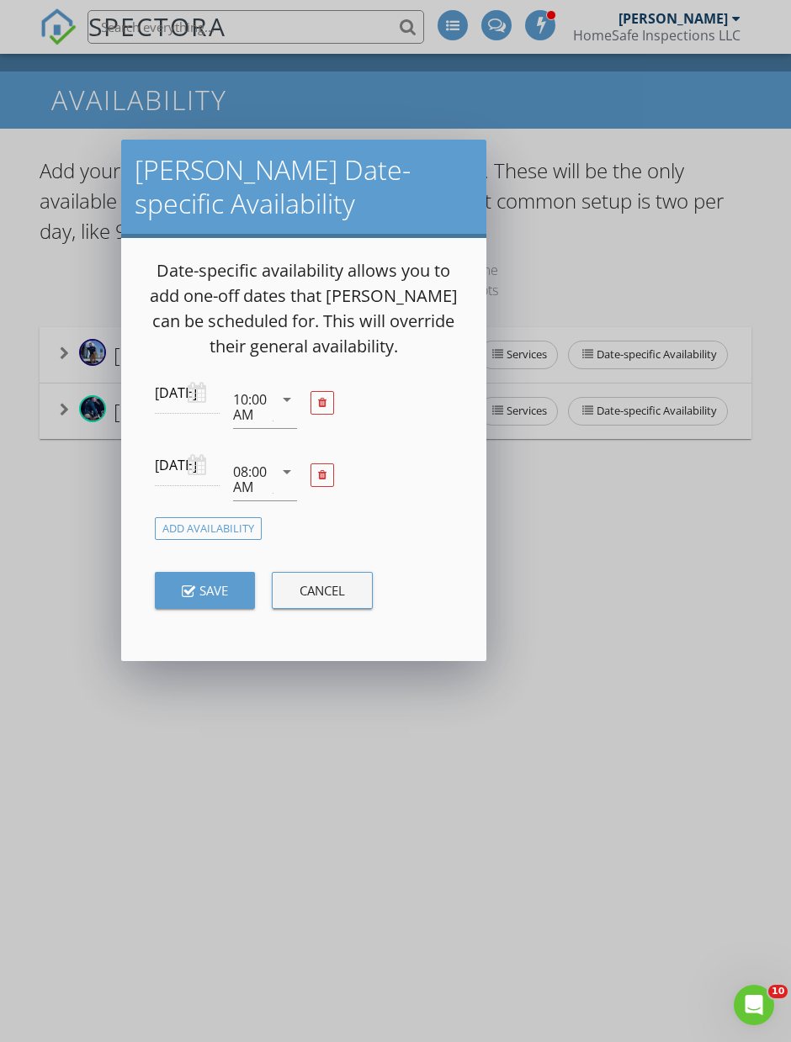
click at [262, 480] on div "08:00 AM" at bounding box center [251, 479] width 36 height 30
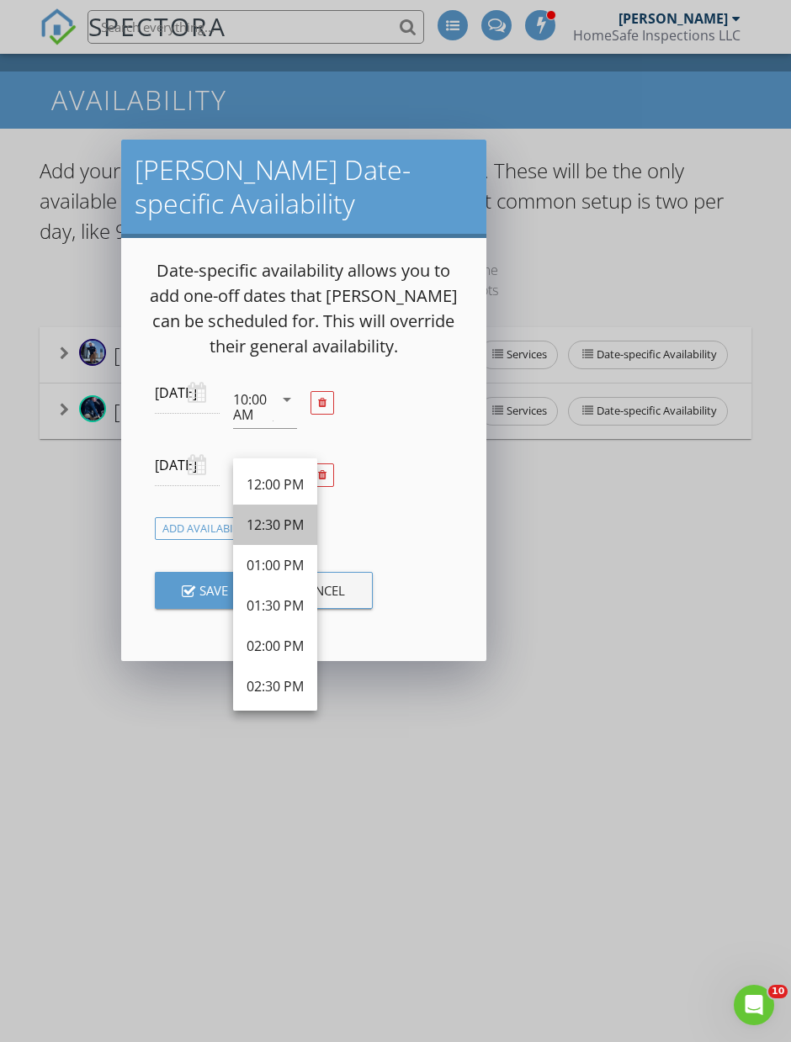
scroll to position [486, 0]
click at [289, 564] on div "01:00 PM" at bounding box center [274, 564] width 57 height 20
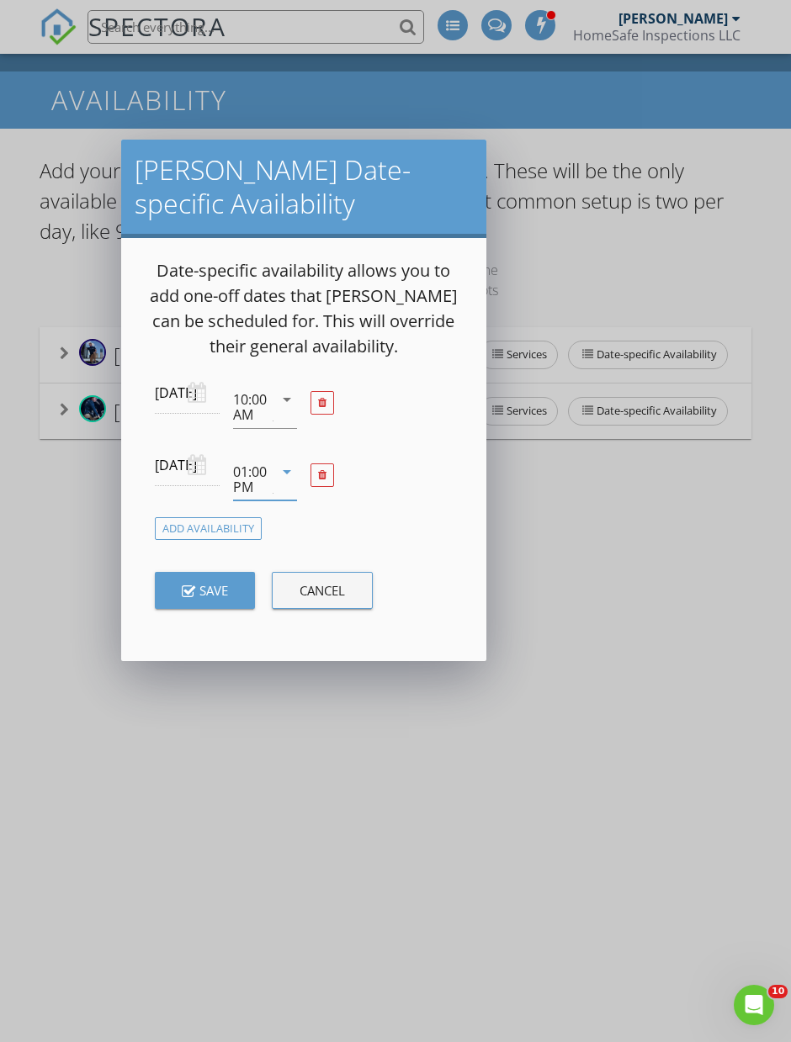
click at [225, 580] on button "Save" at bounding box center [205, 590] width 100 height 37
